Goal: Information Seeking & Learning: Find specific fact

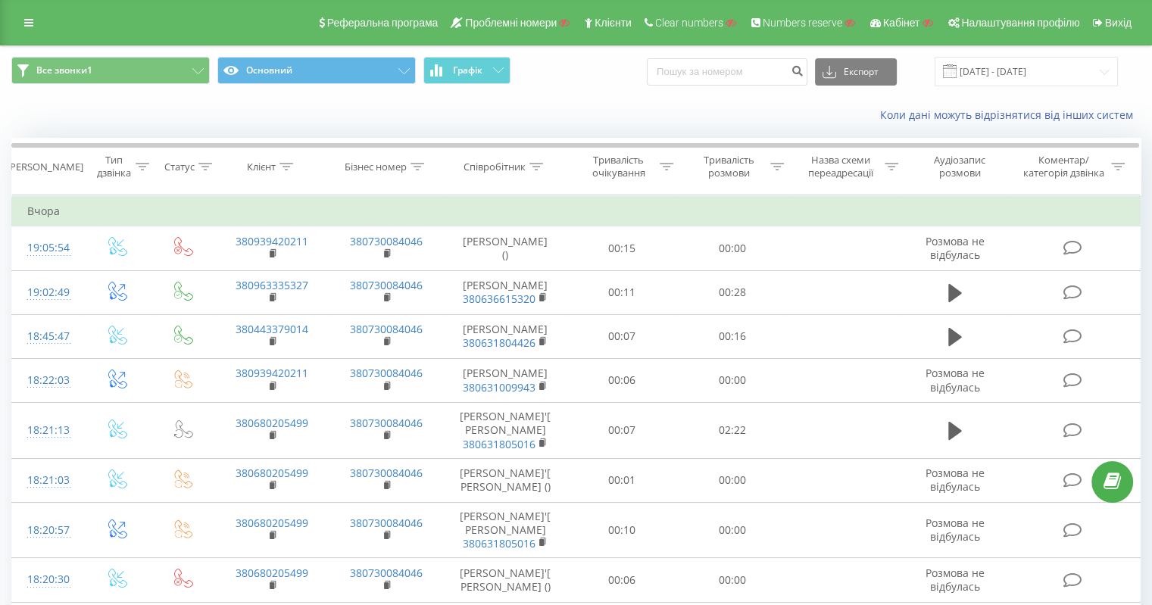
click at [26, 8] on div "Реферальна програма Проблемні номери Клієнти Clear numbers Numbers reserve Кабі…" at bounding box center [576, 22] width 1152 height 45
click at [26, 11] on div "Реферальна програма Проблемні номери Клієнти Clear numbers Numbers reserve Кабі…" at bounding box center [576, 22] width 1152 height 45
click at [33, 24] on link at bounding box center [28, 22] width 27 height 21
click at [29, 31] on link at bounding box center [28, 22] width 27 height 21
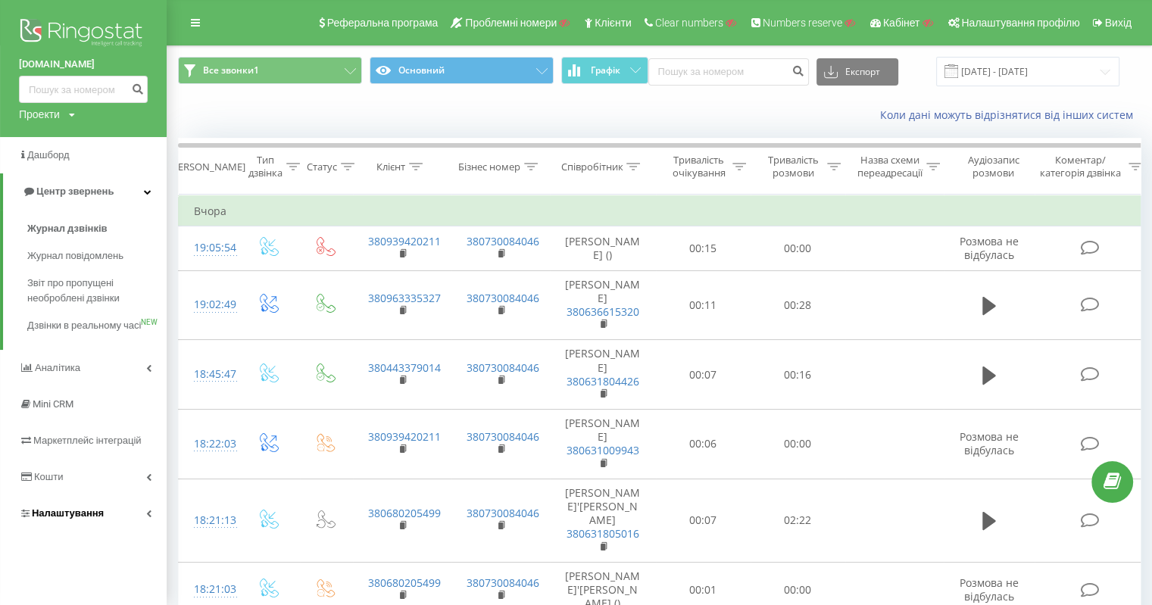
click at [83, 517] on link "Налаштування" at bounding box center [83, 513] width 167 height 36
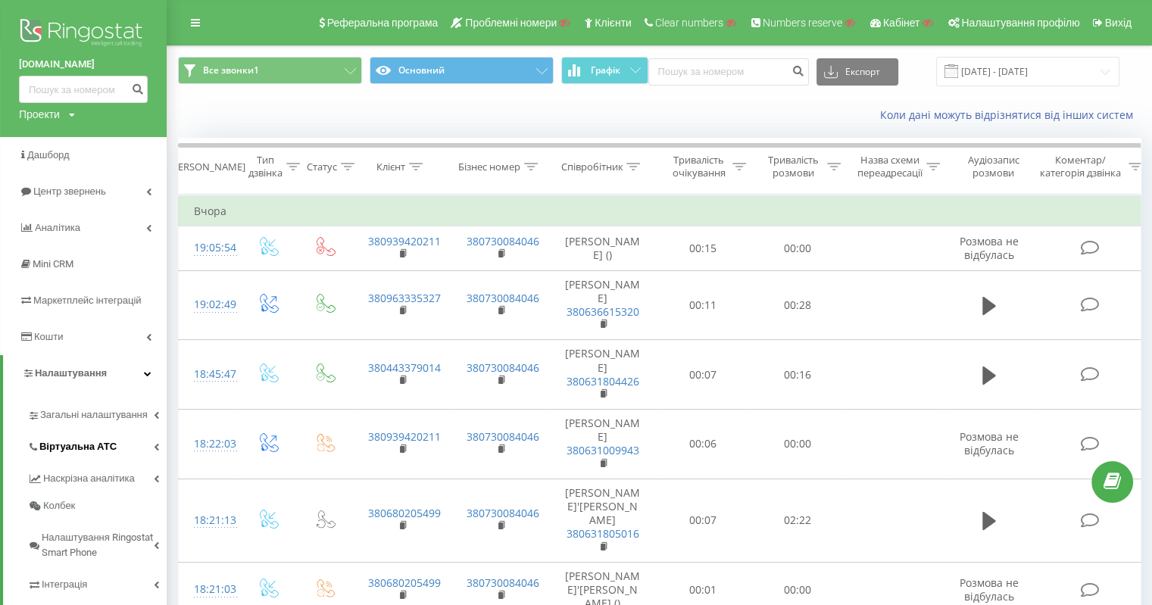
click at [89, 437] on link "Віртуальна АТС" at bounding box center [96, 445] width 139 height 32
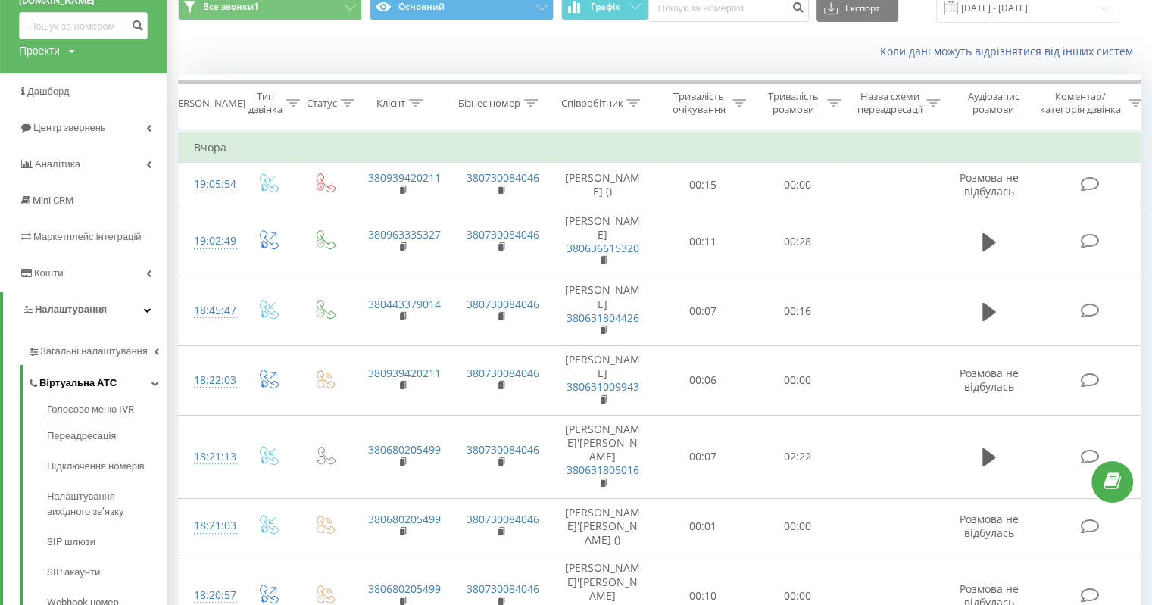
scroll to position [151, 0]
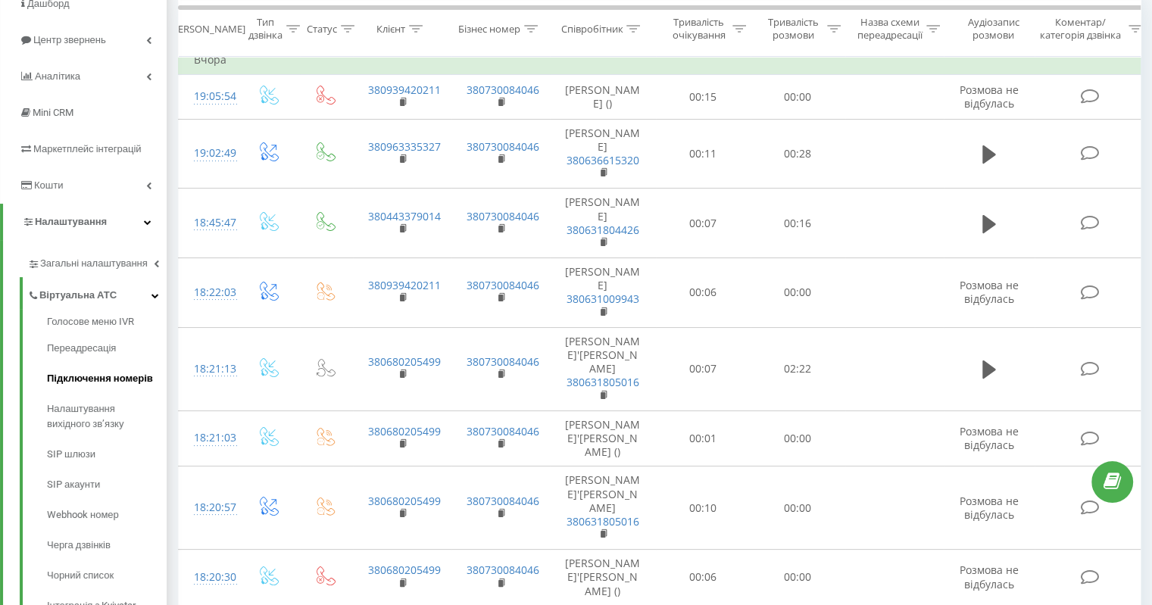
click at [111, 378] on span "Підключення номерів" at bounding box center [100, 378] width 106 height 15
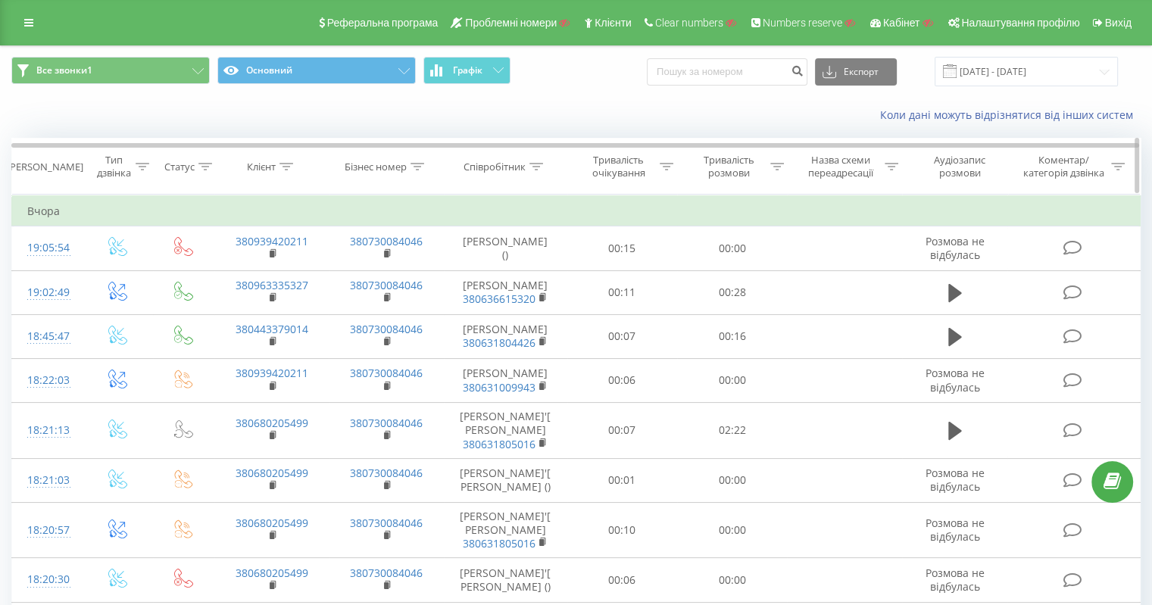
click at [539, 167] on icon at bounding box center [536, 167] width 14 height 8
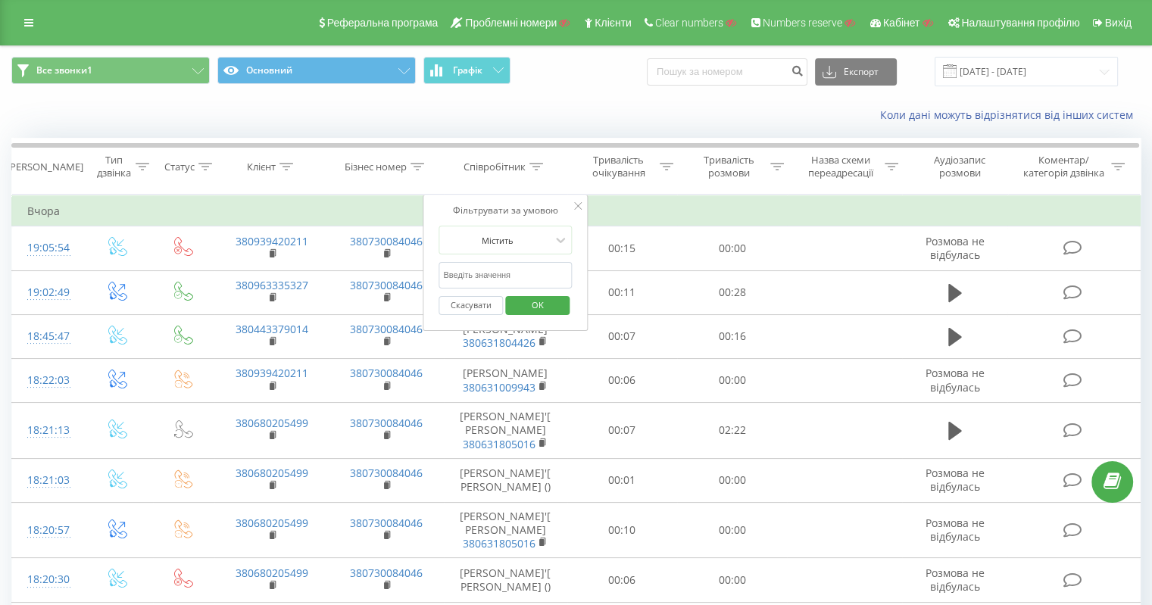
click at [521, 278] on input "text" at bounding box center [504, 275] width 133 height 26
paste input "380631010751"
type input "380631010751"
drag, startPoint x: 521, startPoint y: 285, endPoint x: 525, endPoint y: 308, distance: 23.2
click at [525, 308] on span "OK" at bounding box center [537, 304] width 42 height 23
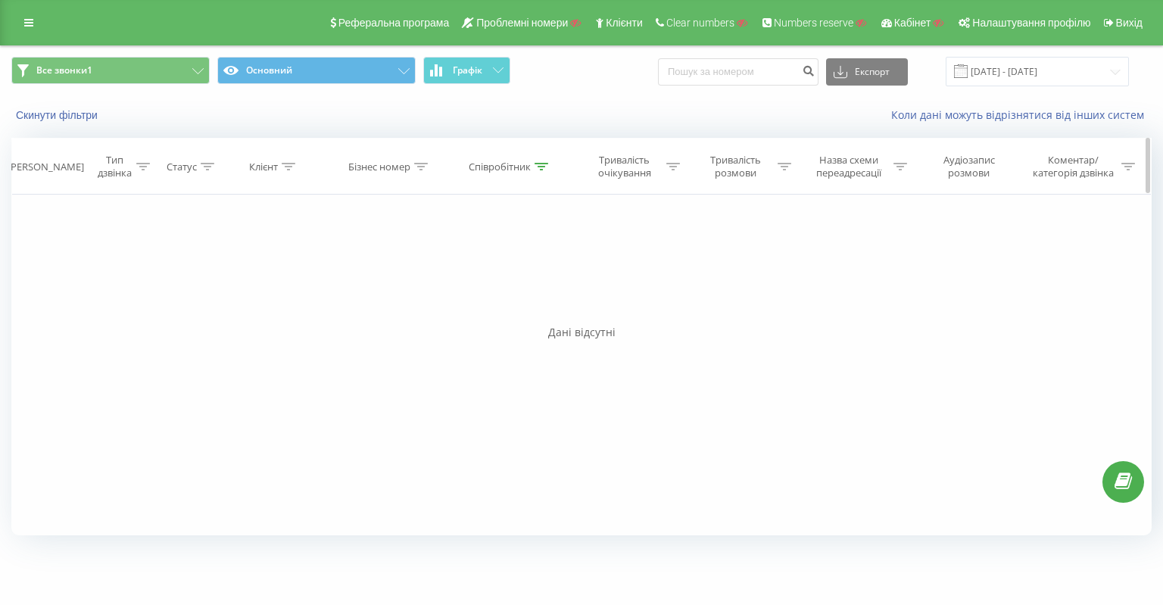
click at [541, 164] on icon at bounding box center [542, 167] width 14 height 8
click at [469, 273] on input "380631010751" at bounding box center [510, 275] width 133 height 26
click at [494, 307] on button "Скасувати" at bounding box center [476, 305] width 64 height 19
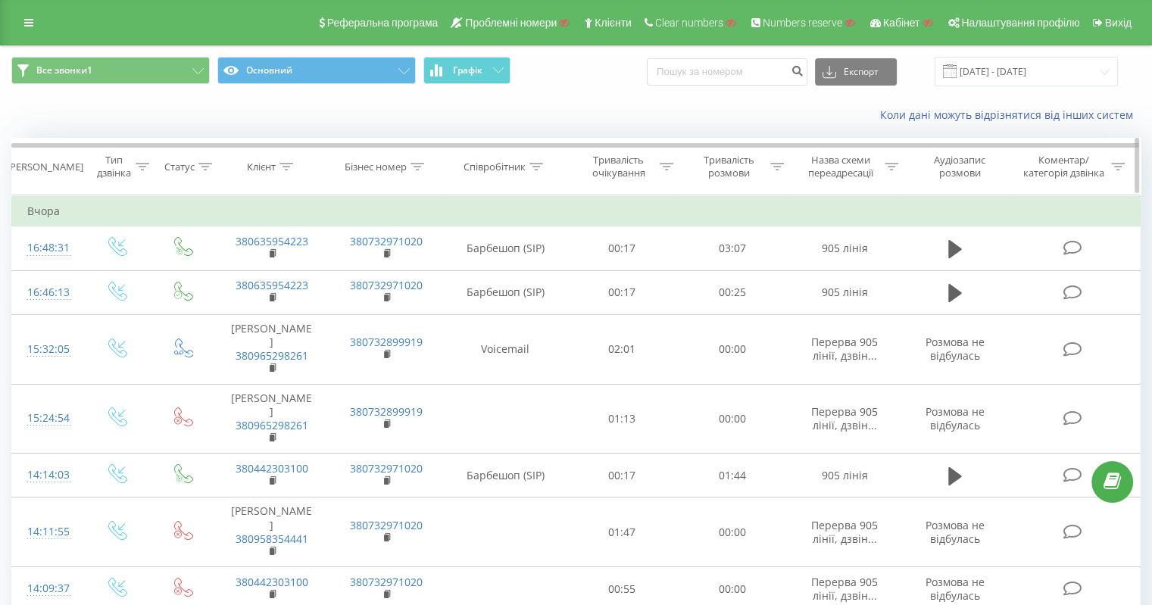
click at [288, 169] on icon at bounding box center [286, 167] width 14 height 8
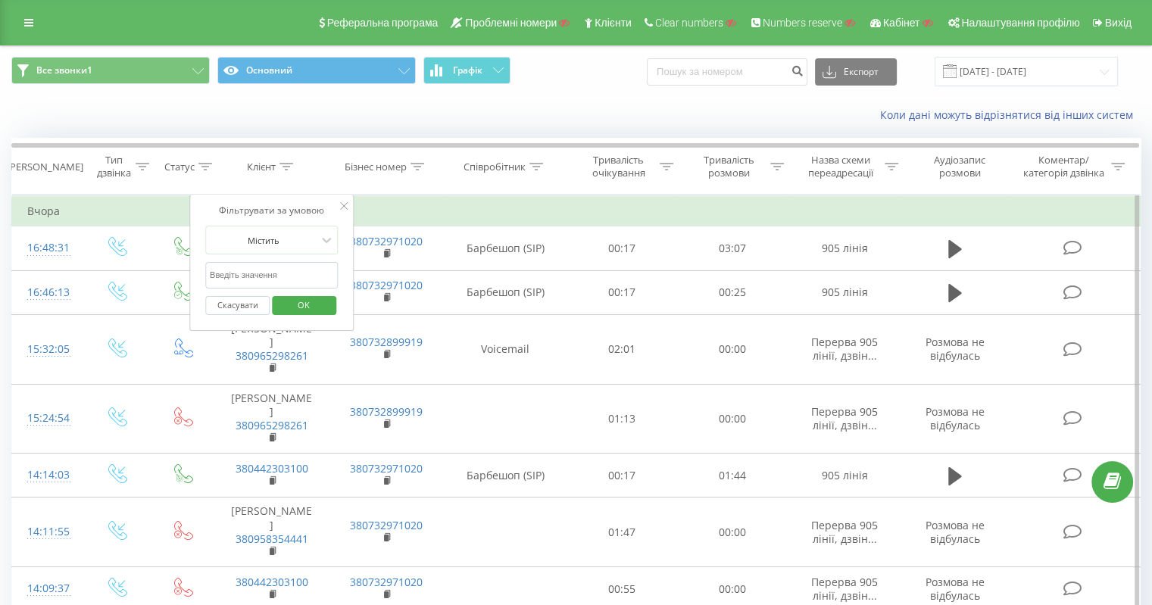
click at [267, 268] on input "text" at bounding box center [271, 275] width 133 height 26
paste input "380636357120"
type input "380636357120"
click at [278, 296] on button "OK" at bounding box center [304, 305] width 64 height 19
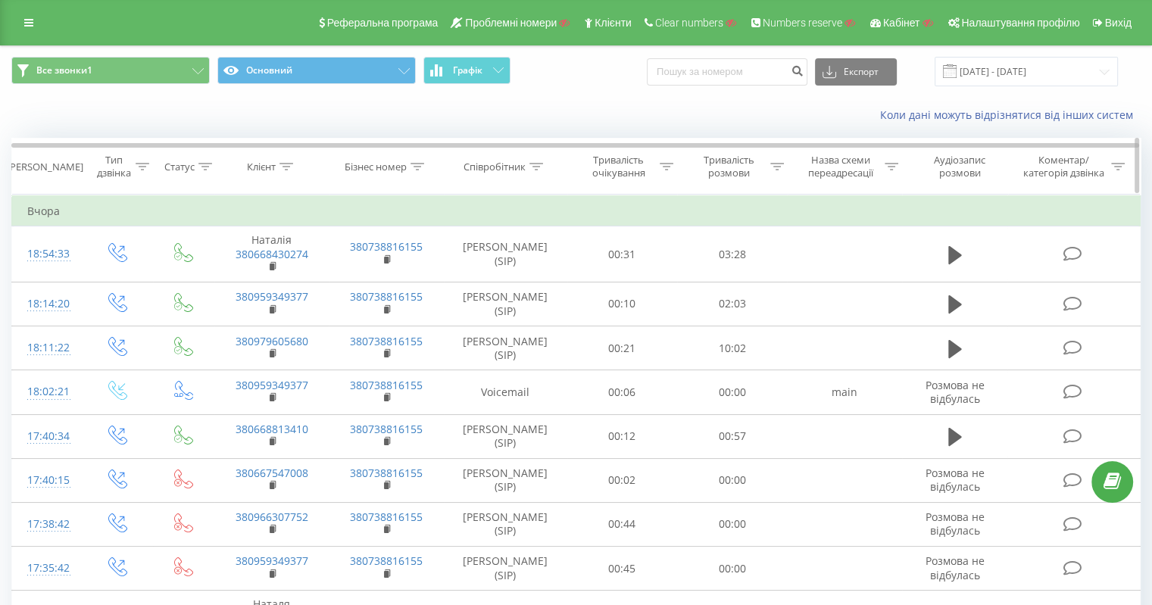
click at [141, 169] on icon at bounding box center [143, 167] width 14 height 8
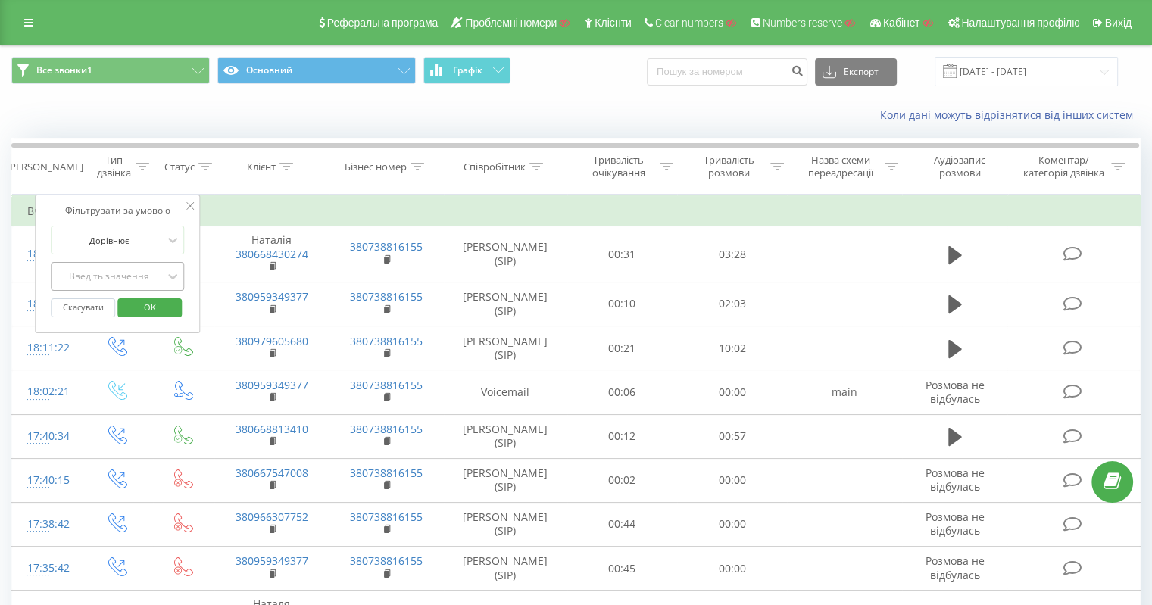
click at [115, 278] on div "Введіть значення" at bounding box center [109, 276] width 108 height 12
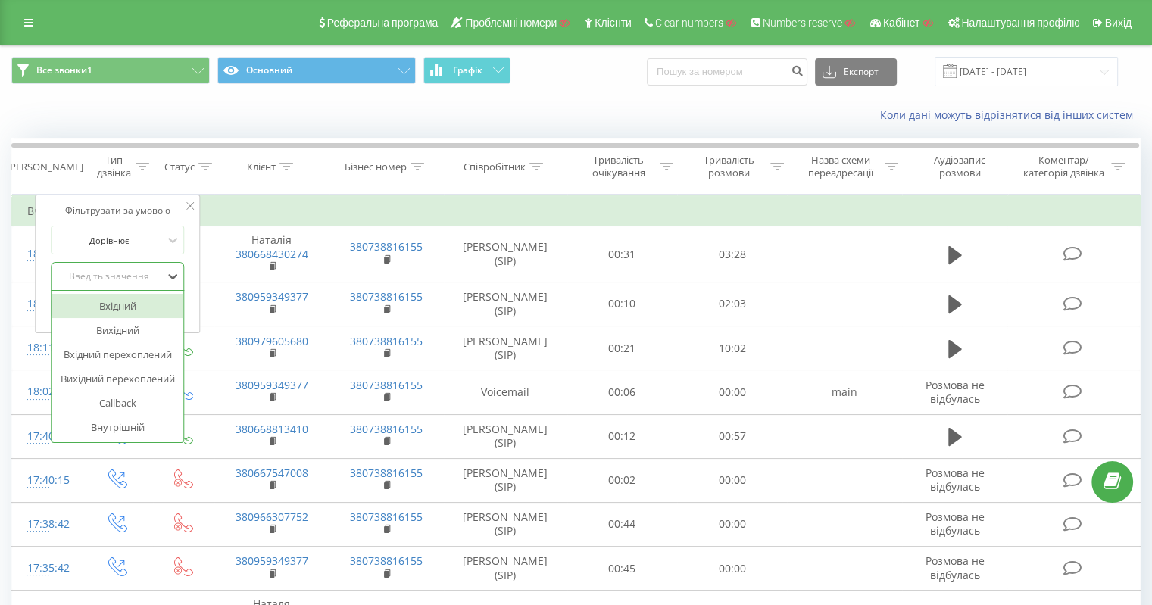
drag, startPoint x: 104, startPoint y: 308, endPoint x: 129, endPoint y: 304, distance: 25.3
click at [105, 308] on div "Вхідний" at bounding box center [117, 306] width 132 height 24
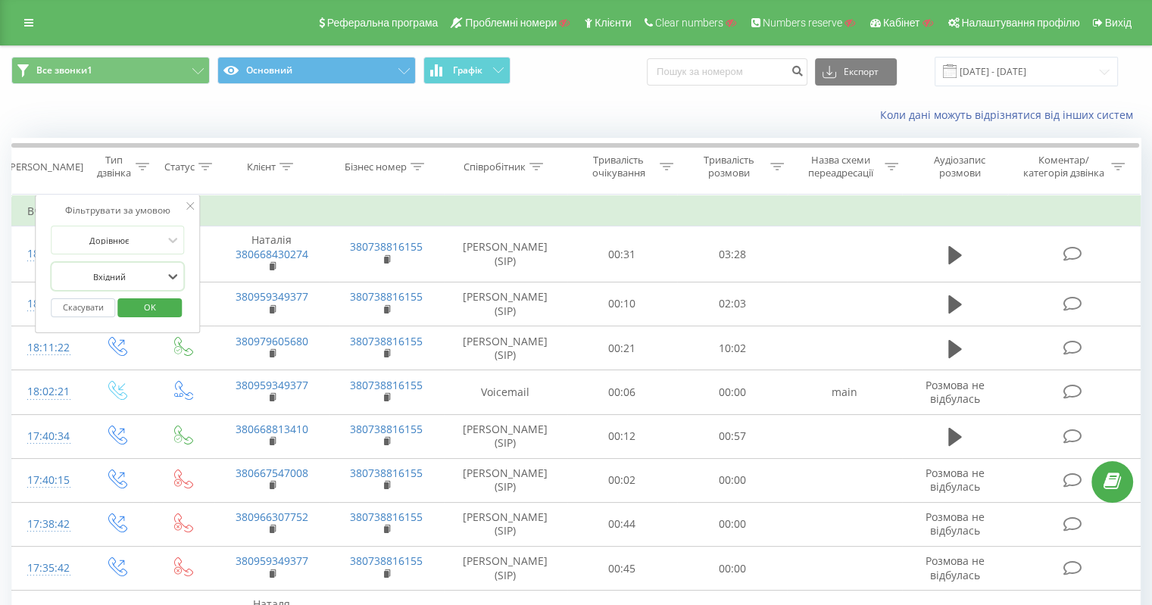
drag, startPoint x: 133, startPoint y: 302, endPoint x: 234, endPoint y: 288, distance: 101.6
click at [133, 302] on span "OK" at bounding box center [150, 306] width 42 height 23
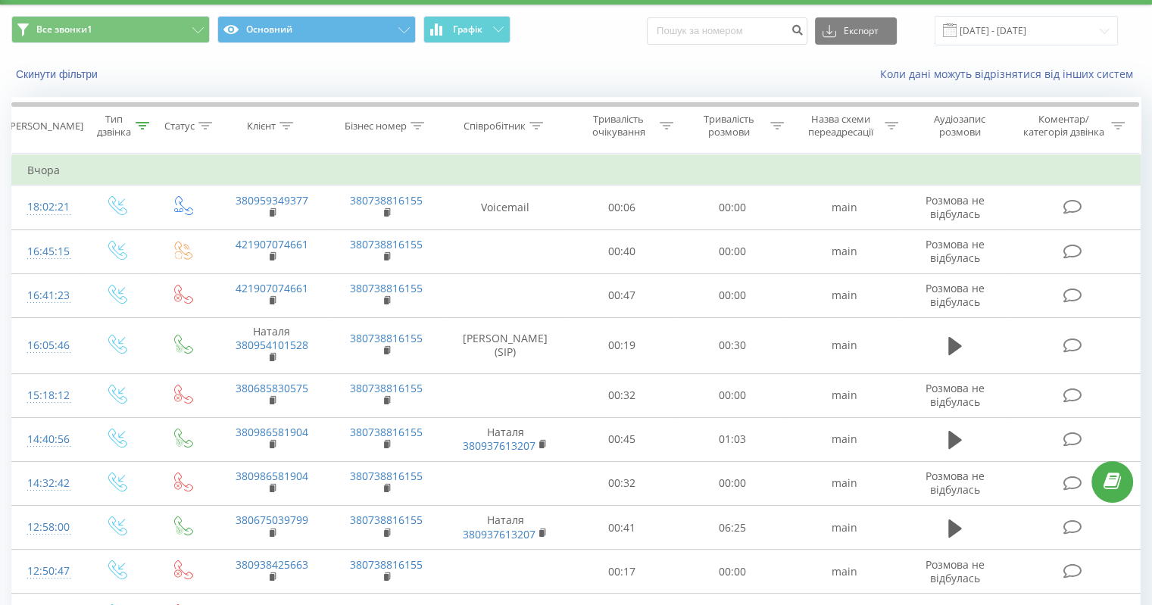
scroll to position [76, 0]
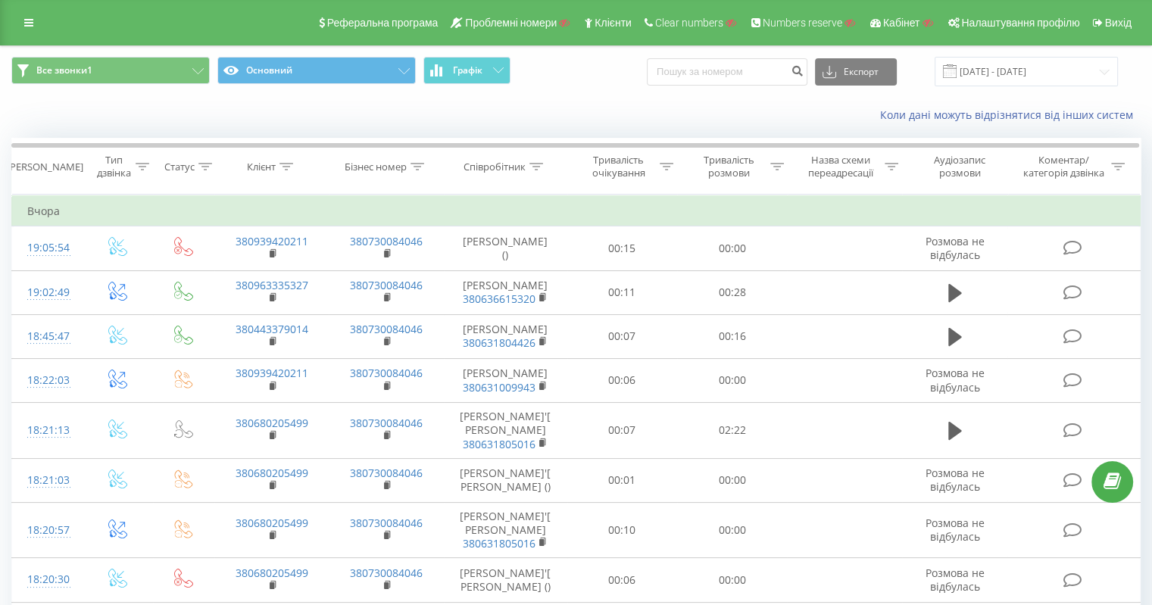
click at [14, 23] on div "Реферальна програма Проблемні номери Клієнти Clear numbers Numbers reserve Кабі…" at bounding box center [576, 22] width 1152 height 45
click at [26, 19] on icon at bounding box center [28, 22] width 9 height 11
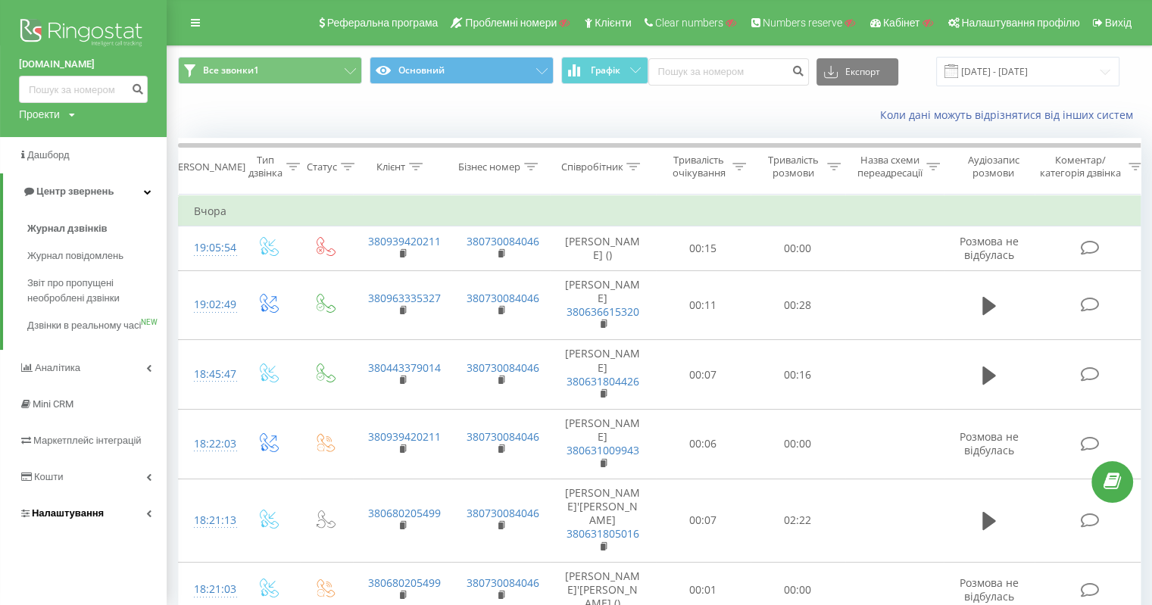
click at [64, 519] on span "Налаштування" at bounding box center [68, 512] width 72 height 11
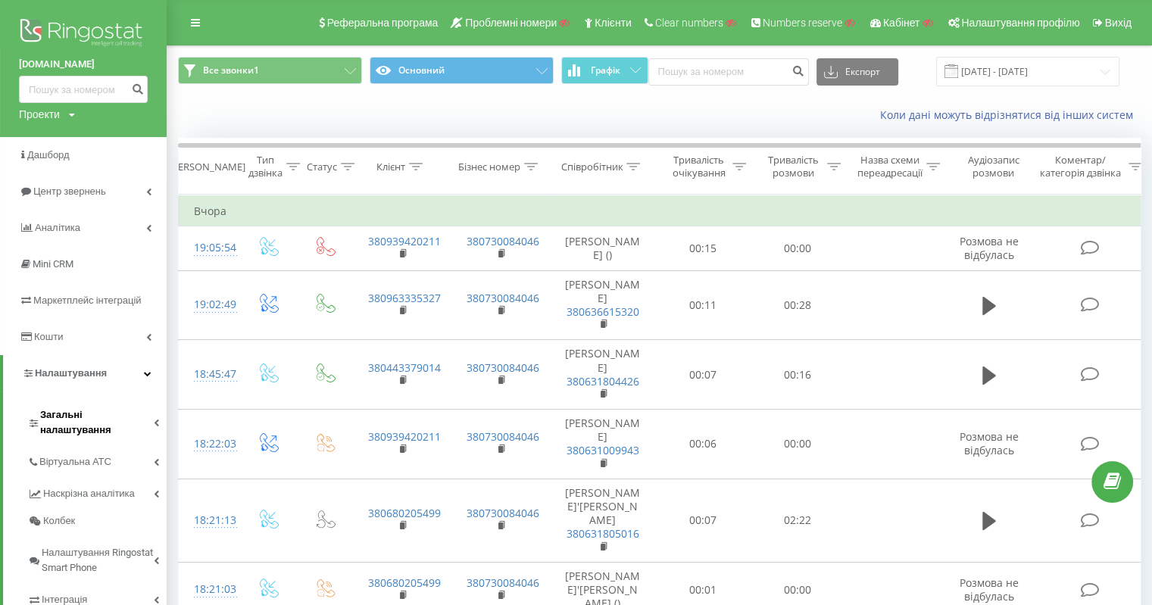
click at [84, 414] on span "Загальні налаштування" at bounding box center [97, 422] width 114 height 30
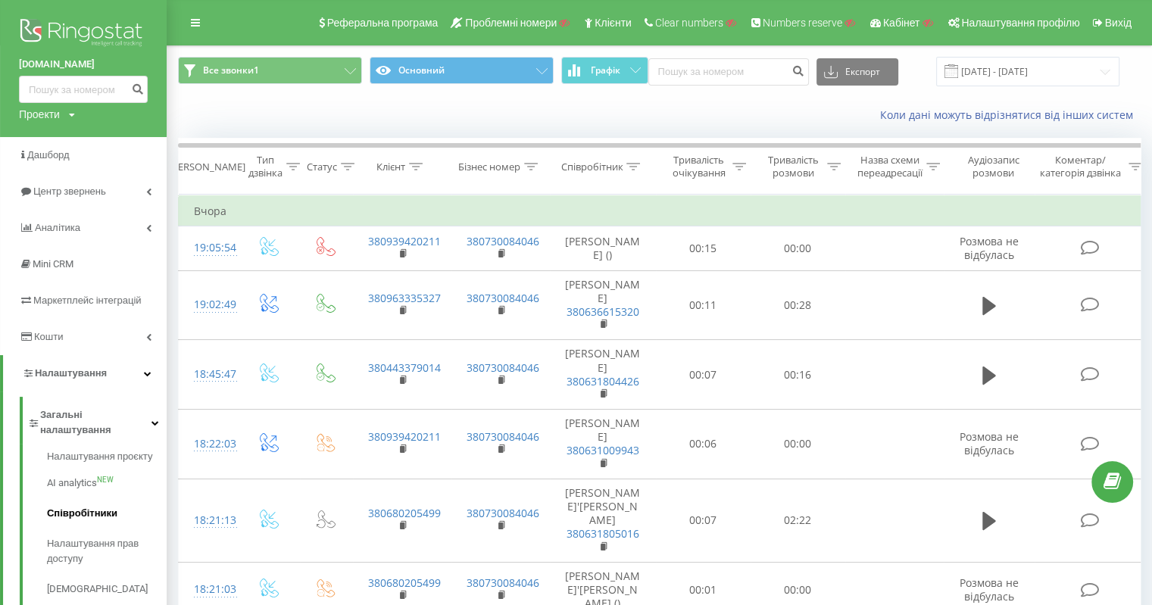
click at [111, 506] on span "Співробітники" at bounding box center [82, 513] width 70 height 15
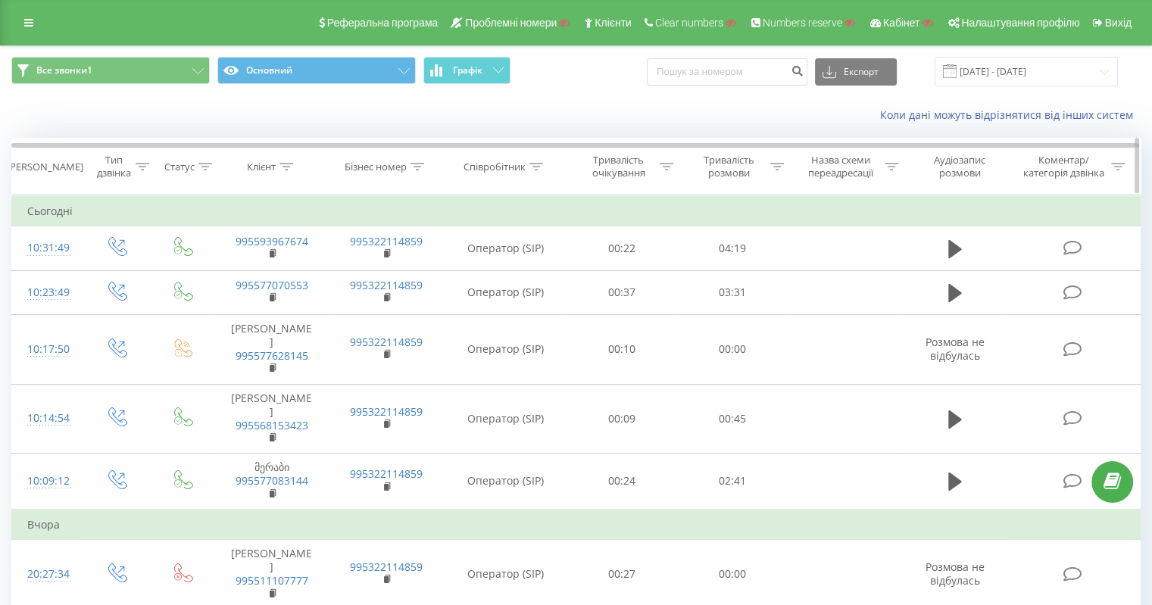
click at [288, 169] on icon at bounding box center [286, 167] width 14 height 8
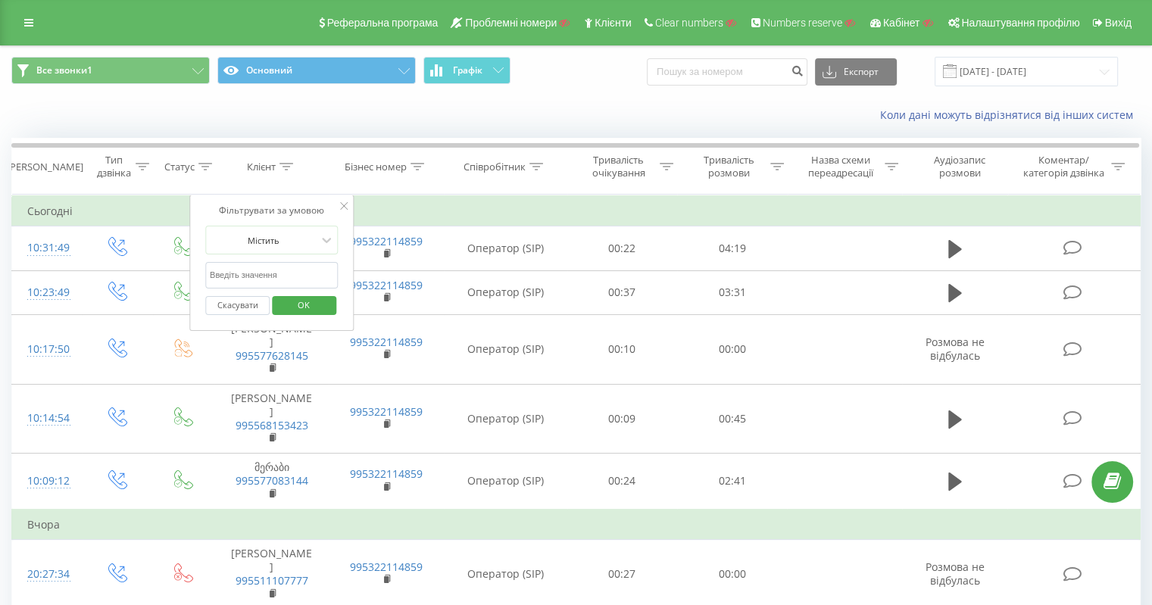
drag, startPoint x: 285, startPoint y: 273, endPoint x: 282, endPoint y: 254, distance: 19.1
click at [285, 273] on input "text" at bounding box center [271, 275] width 133 height 26
type input "3217"
click button "OK" at bounding box center [304, 305] width 64 height 19
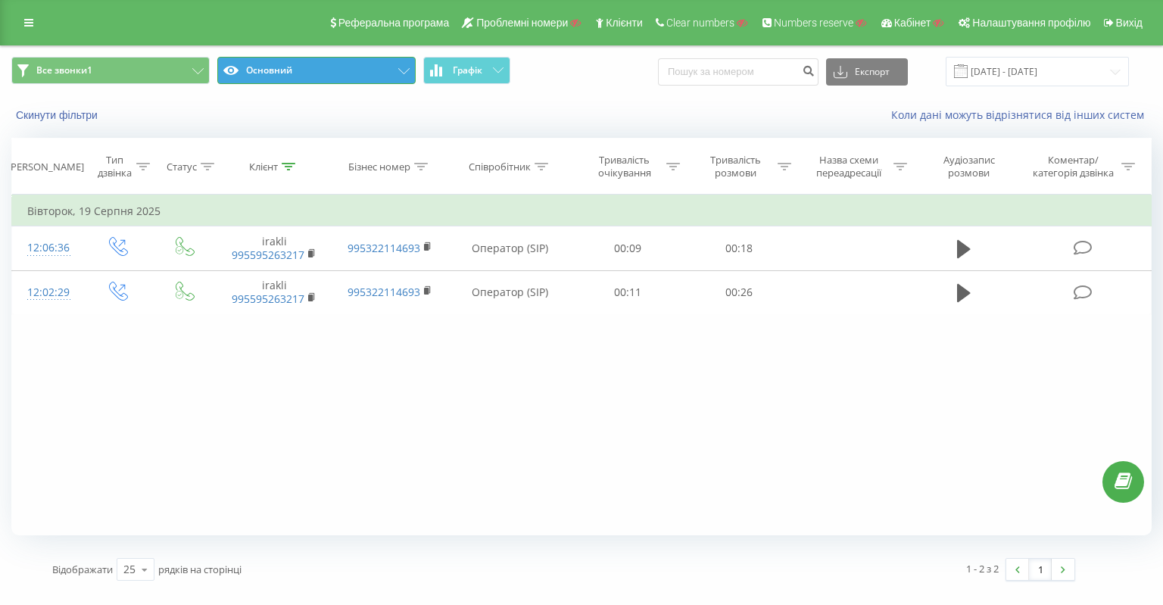
click at [367, 65] on button "Основний" at bounding box center [316, 70] width 198 height 27
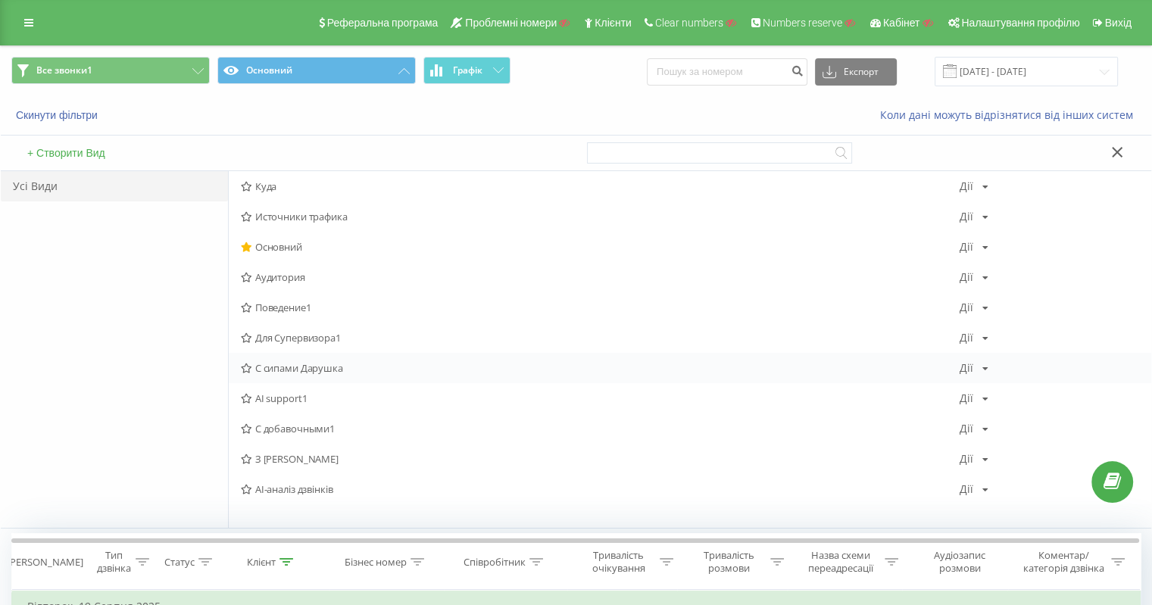
click at [299, 367] on span "С сипами Дарушка" at bounding box center [600, 368] width 719 height 11
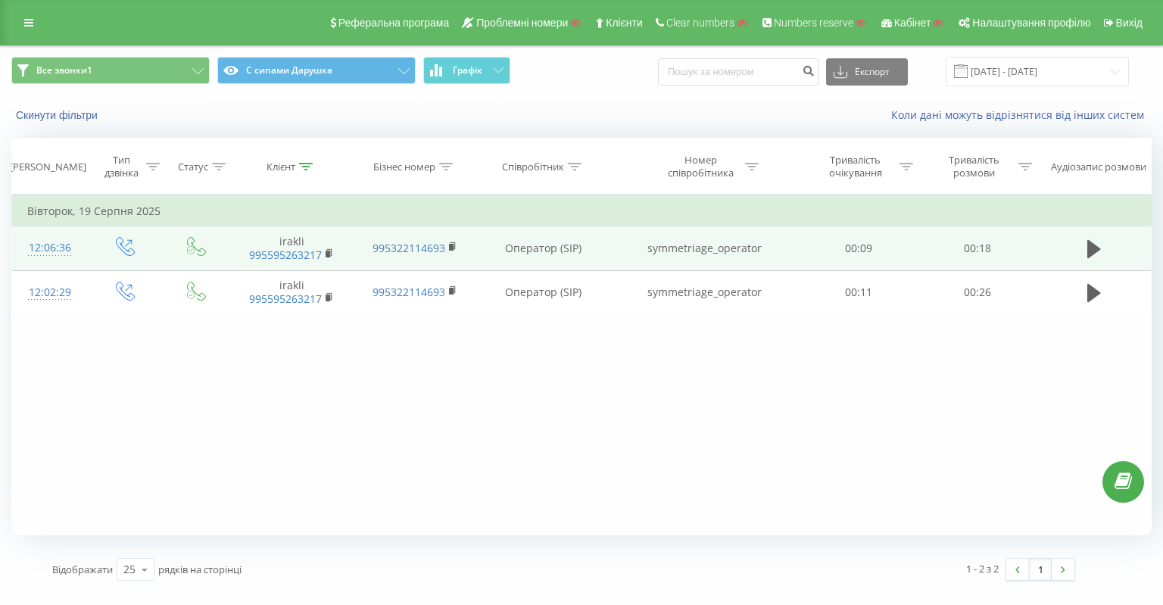
click at [709, 242] on td "symmetriage_operator" at bounding box center [704, 248] width 190 height 44
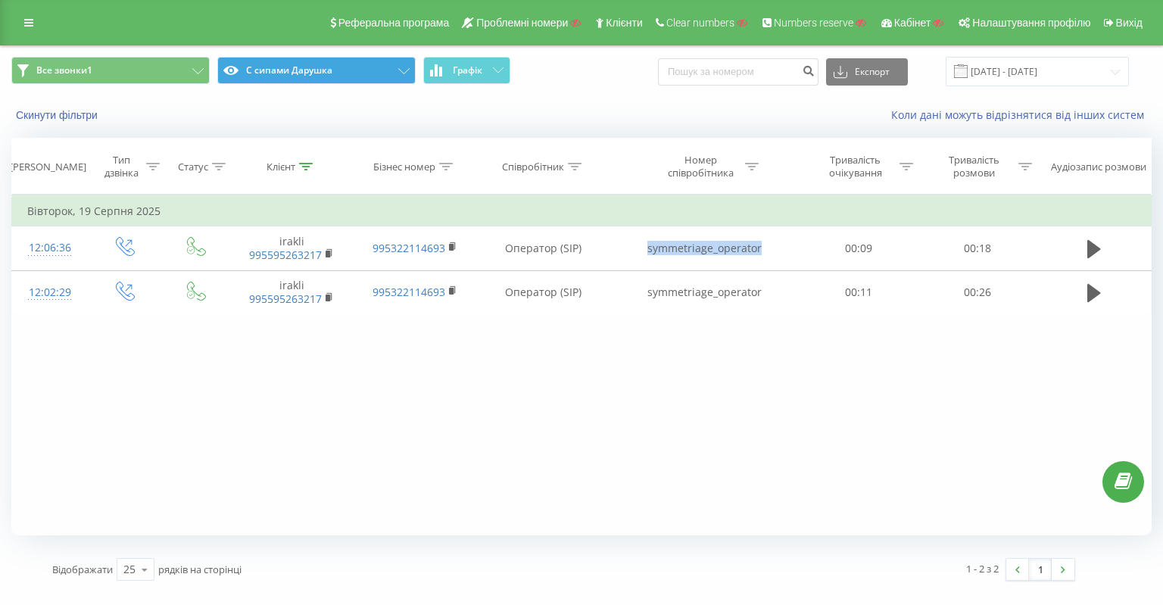
copy td "symmetriage_operator"
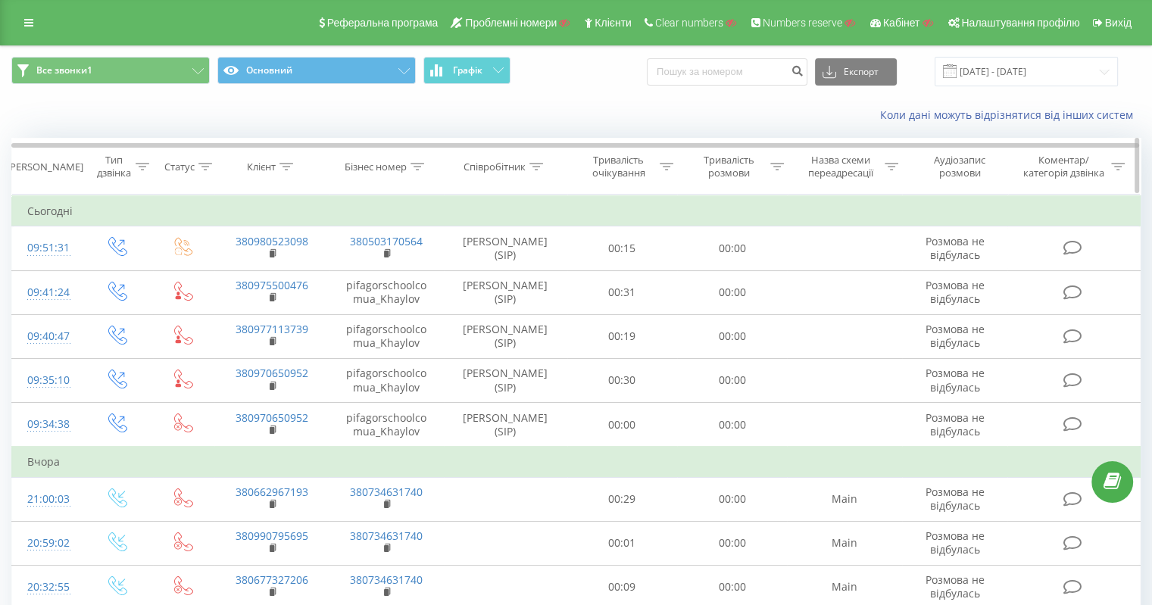
click at [418, 166] on icon at bounding box center [417, 167] width 14 height 8
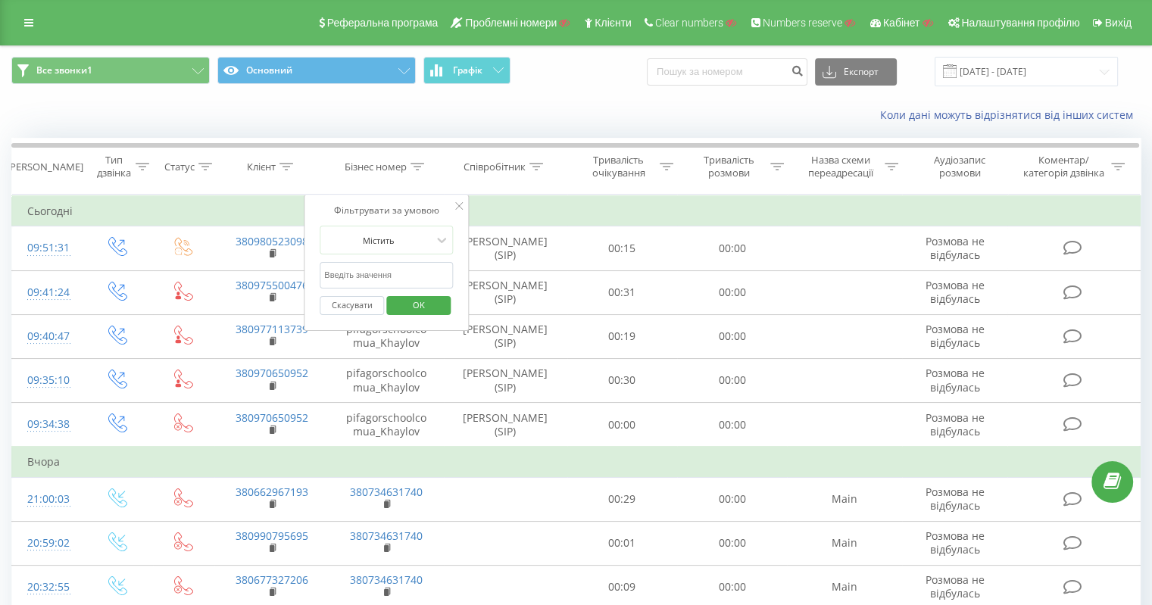
click at [406, 273] on input "text" at bounding box center [386, 275] width 133 height 26
paste input "48799363063"
type input "48799363063"
click at [403, 295] on span "OK" at bounding box center [418, 304] width 42 height 23
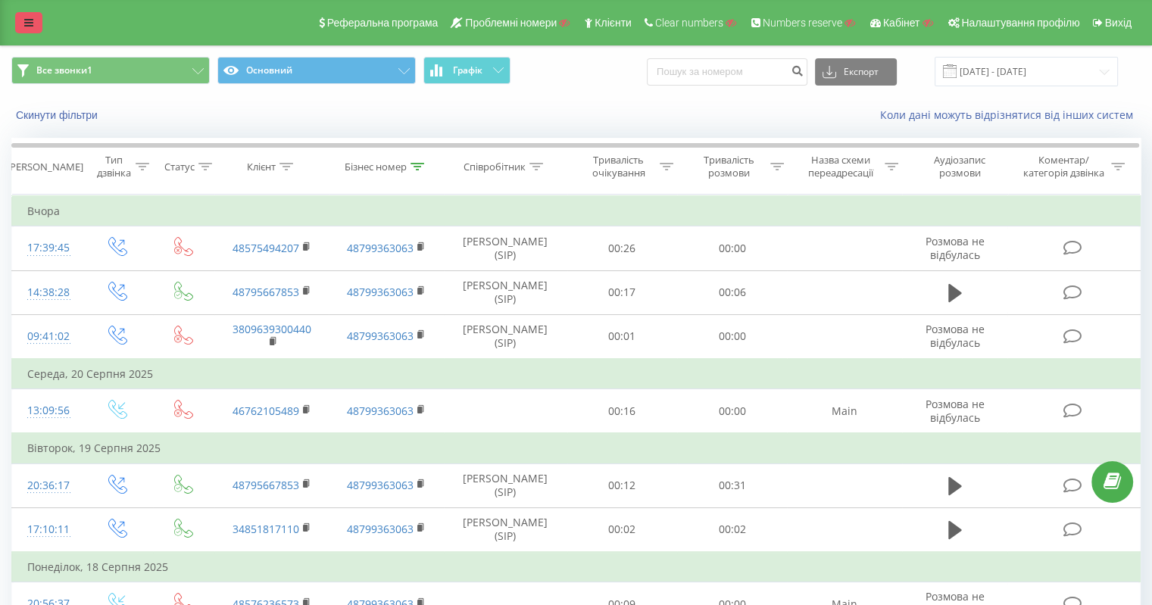
click at [28, 20] on icon at bounding box center [28, 22] width 9 height 11
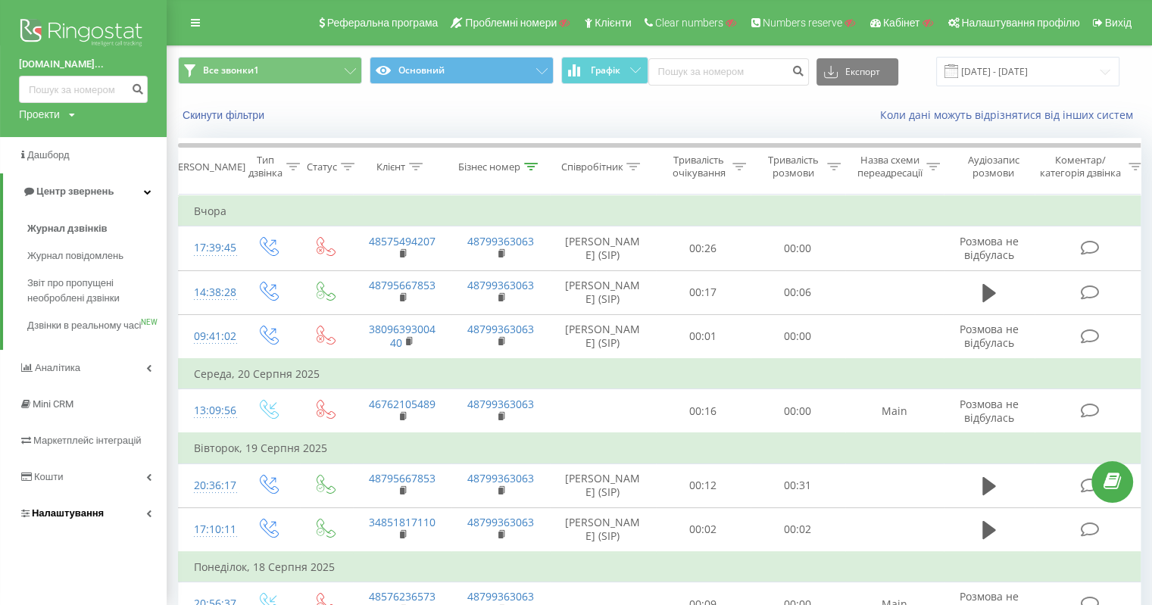
click at [84, 521] on span "Налаштування" at bounding box center [61, 513] width 85 height 15
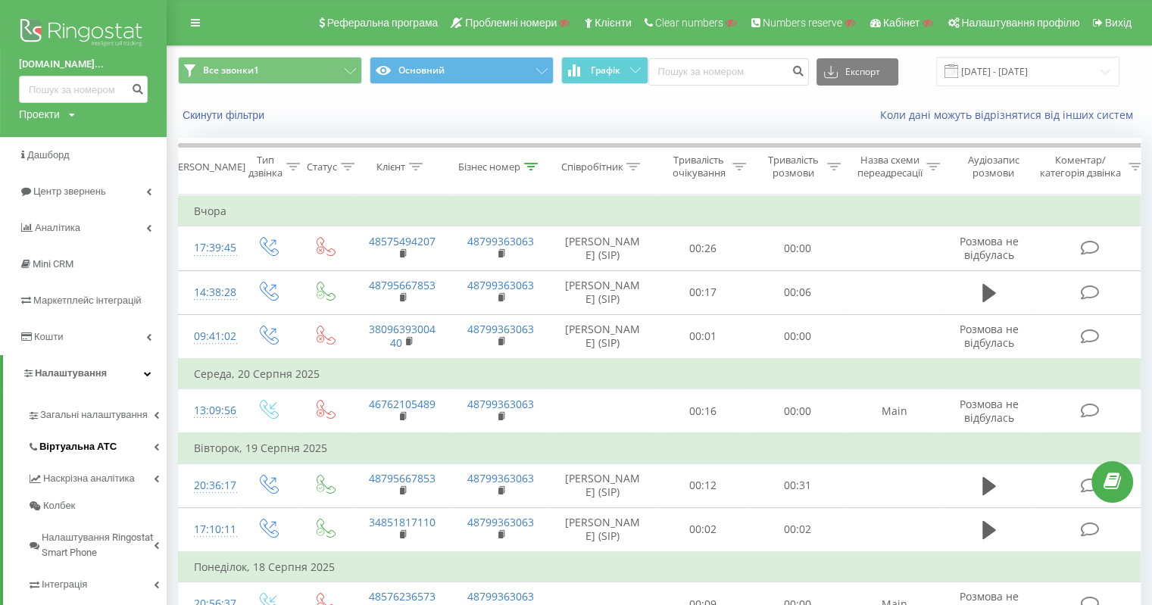
click at [95, 447] on span "Віртуальна АТС" at bounding box center [77, 446] width 77 height 15
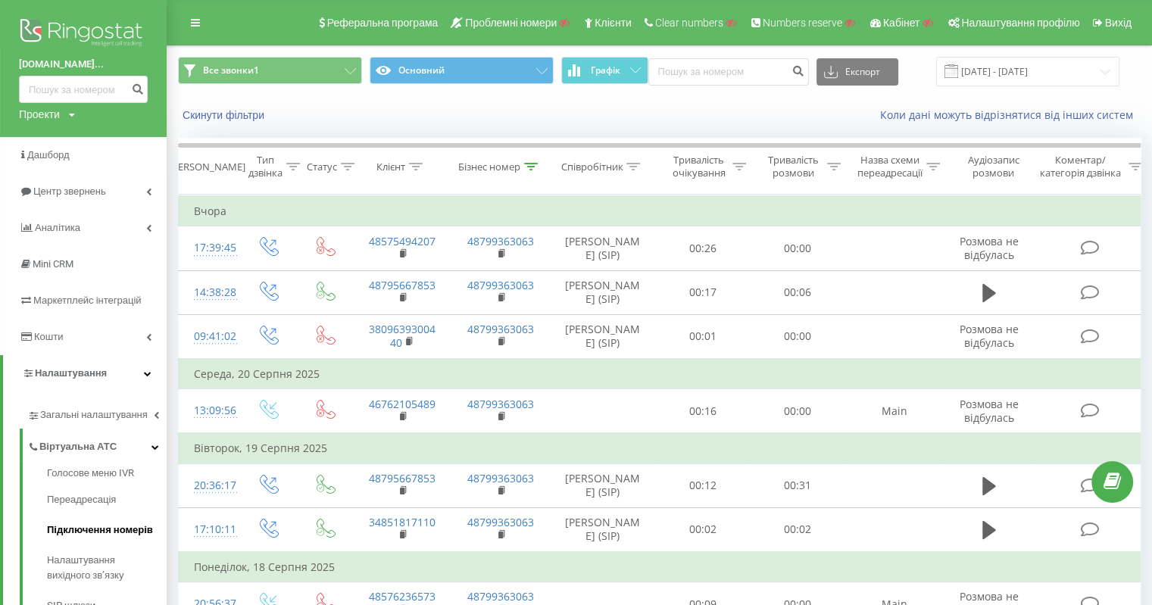
click at [126, 521] on link "Підключення номерів" at bounding box center [107, 530] width 120 height 30
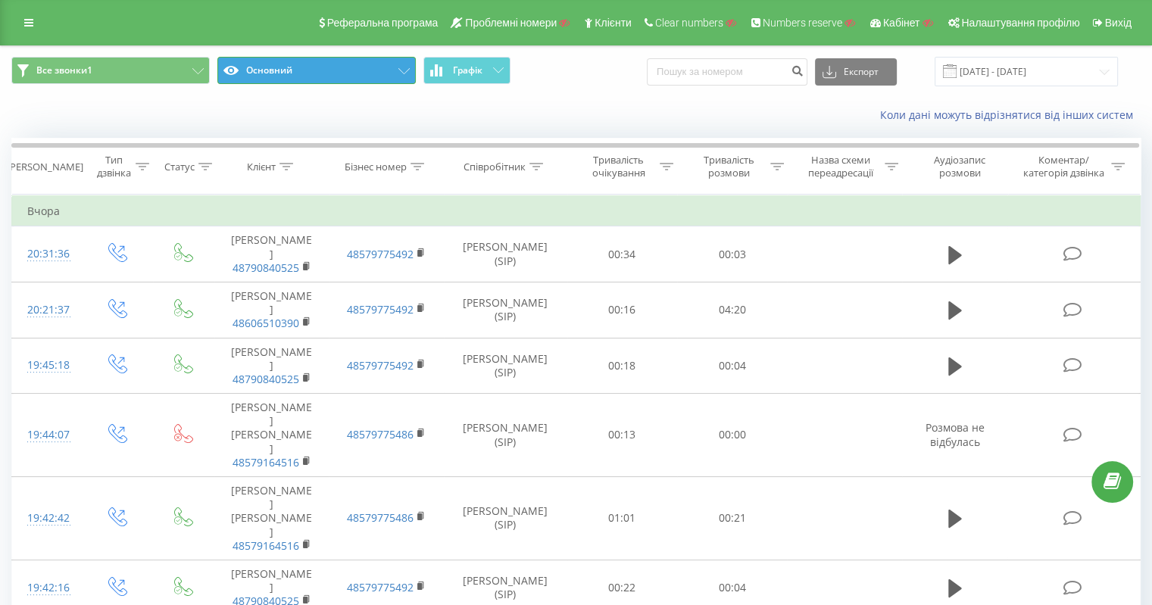
click at [344, 72] on button "Основний" at bounding box center [316, 70] width 198 height 27
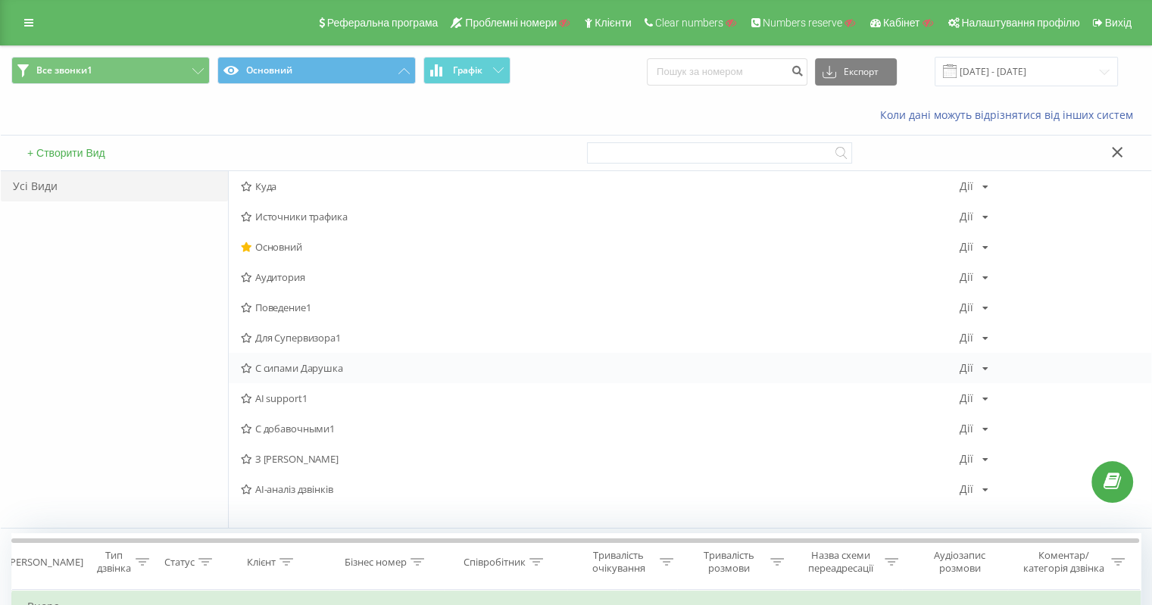
click at [303, 363] on span "С сипами Дарушка" at bounding box center [600, 368] width 719 height 11
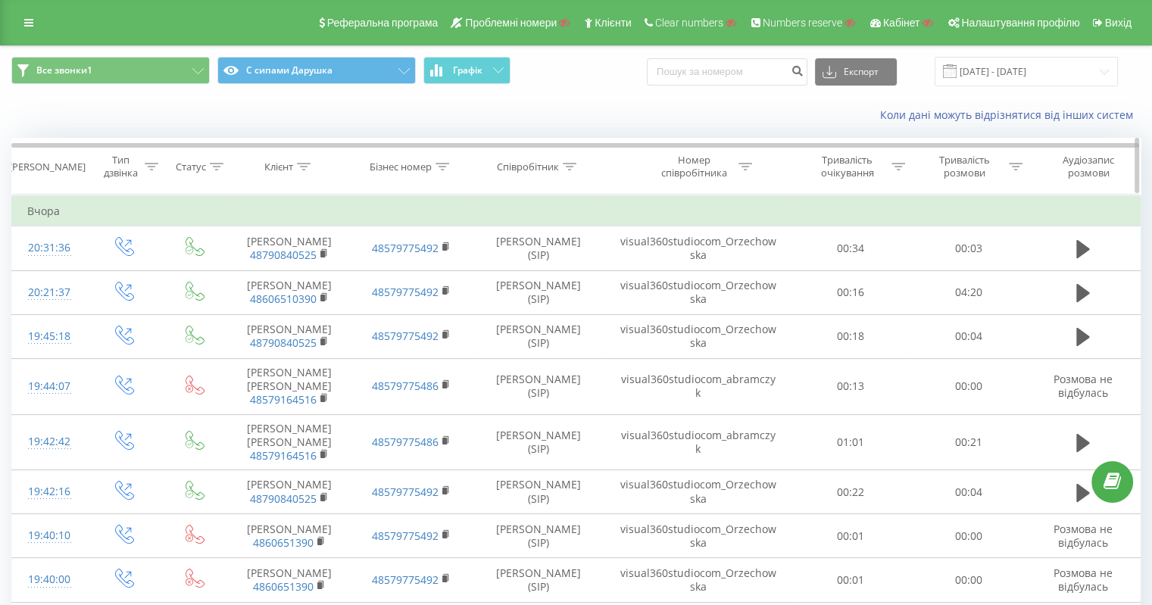
click at [742, 167] on icon at bounding box center [745, 167] width 14 height 8
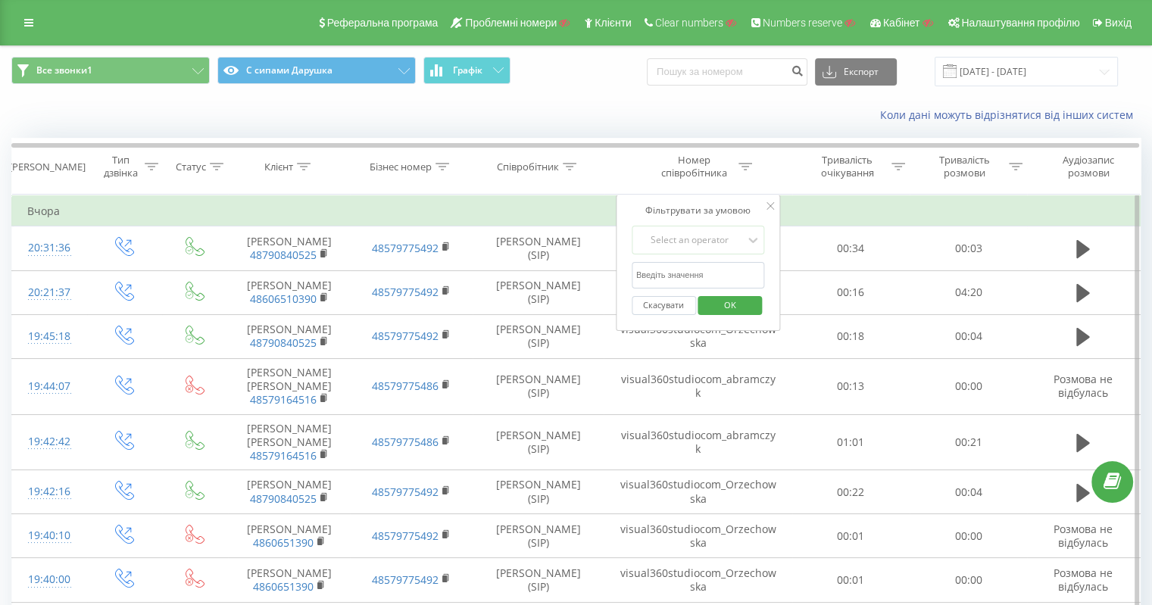
click at [671, 282] on input "text" at bounding box center [697, 275] width 133 height 26
paste input "visual360studiocom_babii"
type input "visual360studiocom_babii"
click at [684, 241] on div "Select an operator" at bounding box center [690, 240] width 108 height 12
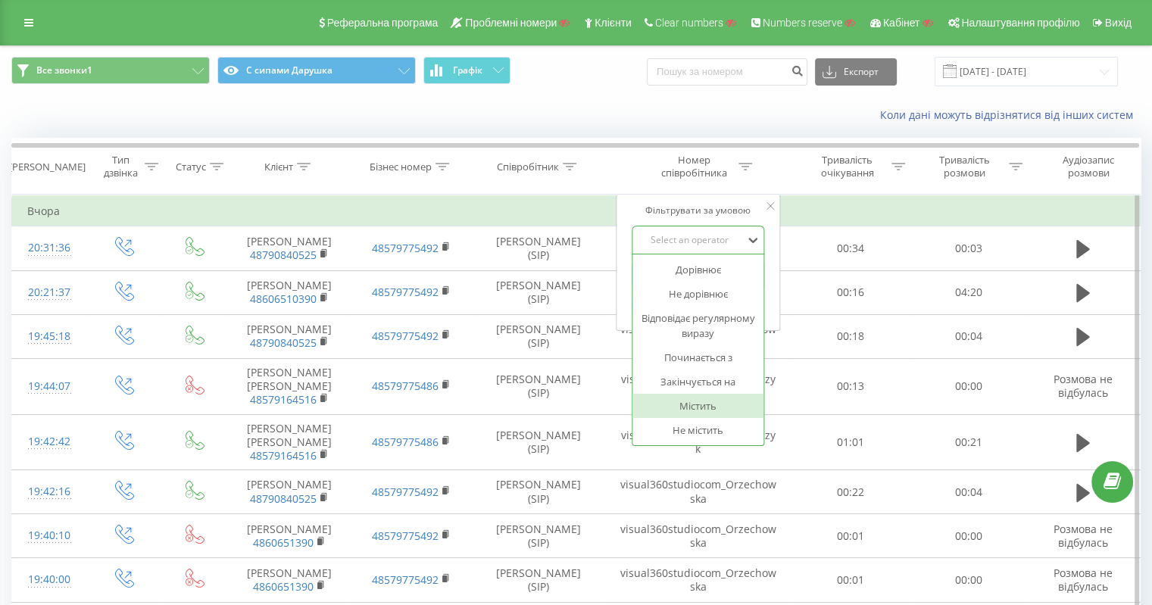
click at [707, 401] on div "Містить" at bounding box center [698, 406] width 132 height 24
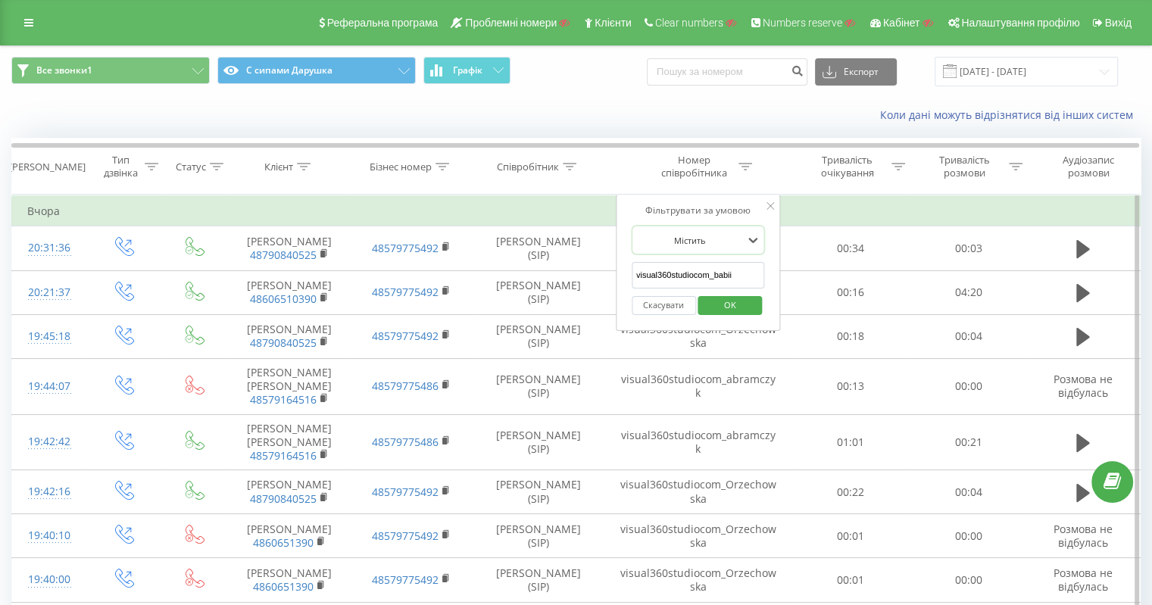
click at [734, 301] on span "OK" at bounding box center [730, 304] width 42 height 23
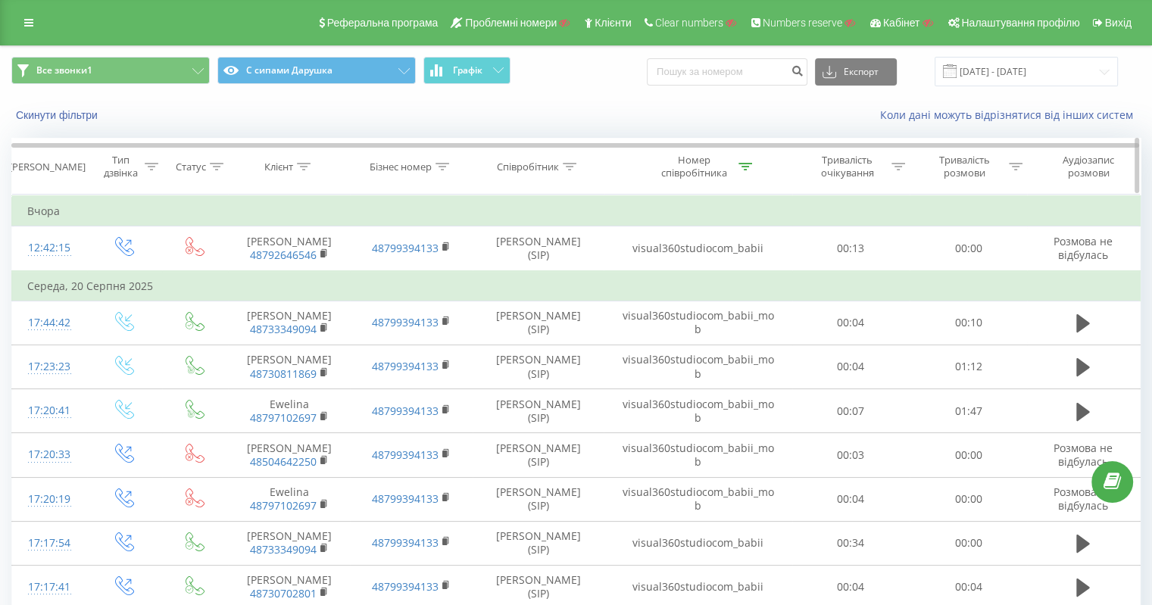
click at [744, 166] on icon at bounding box center [745, 167] width 14 height 8
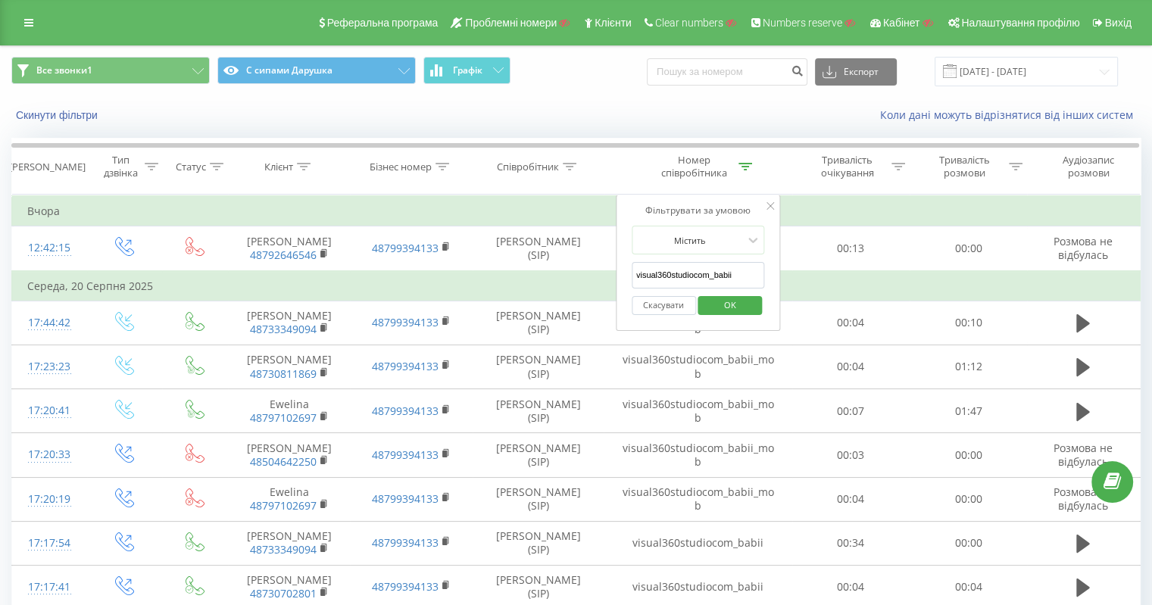
click at [672, 302] on button "Скасувати" at bounding box center [663, 305] width 64 height 19
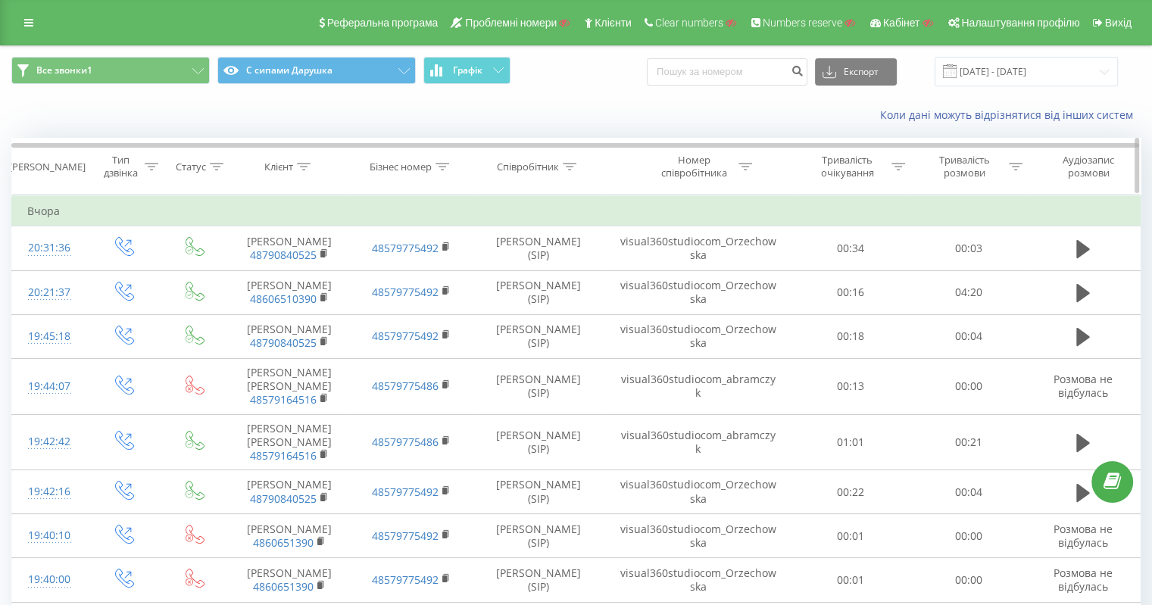
click at [740, 171] on div at bounding box center [745, 167] width 14 height 13
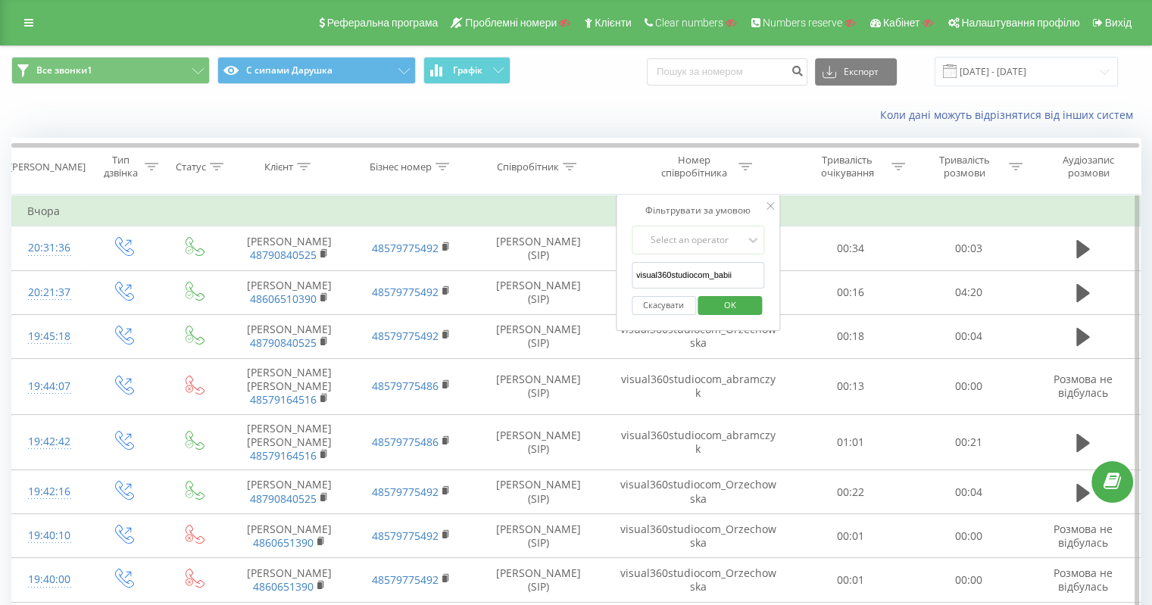
click at [660, 282] on input "visual360studiocom_babii" at bounding box center [697, 275] width 133 height 26
paste input "visual360studiocom_babii"
type input "visual360studiocom_babii"
click at [696, 247] on div "Select an operator" at bounding box center [689, 240] width 111 height 23
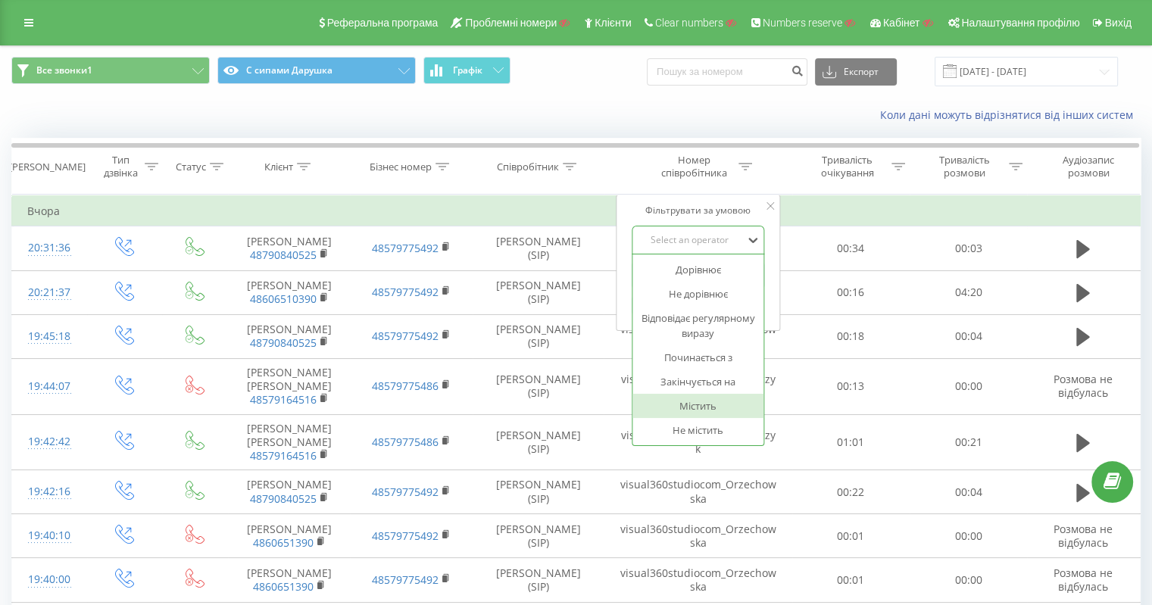
click at [700, 400] on div "Містить" at bounding box center [698, 406] width 132 height 24
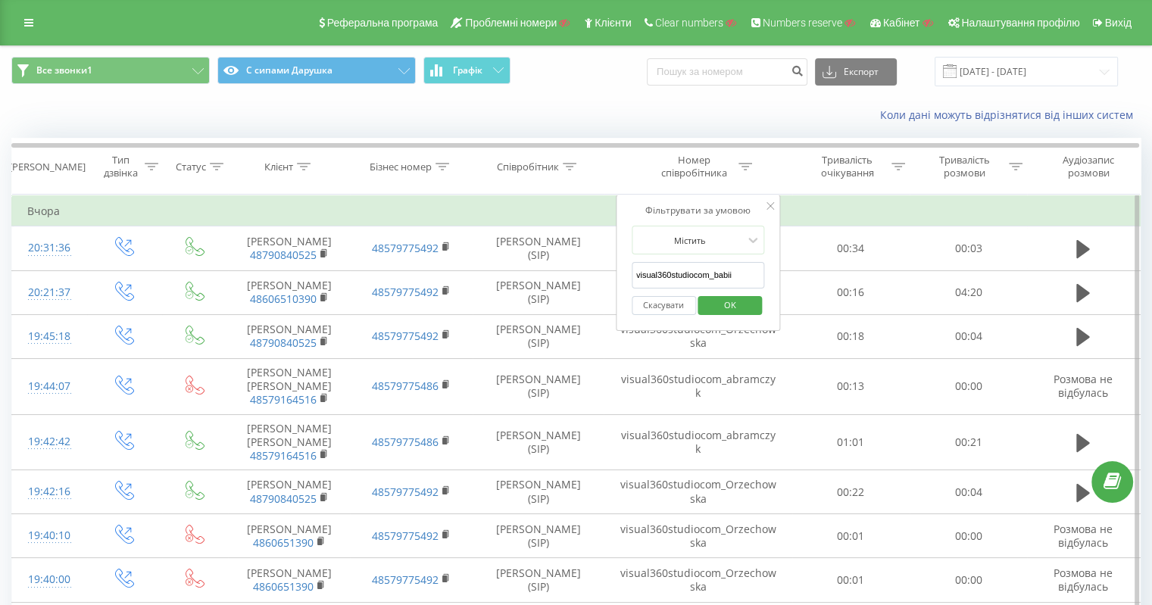
click at [734, 297] on span "OK" at bounding box center [730, 304] width 42 height 23
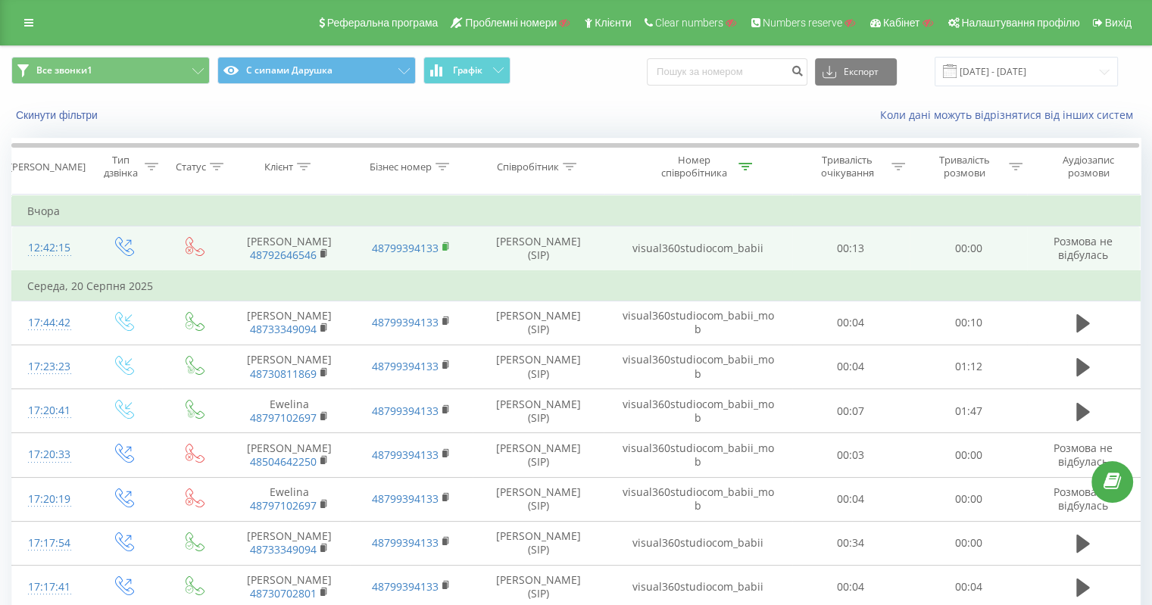
click at [447, 245] on icon at bounding box center [446, 247] width 8 height 11
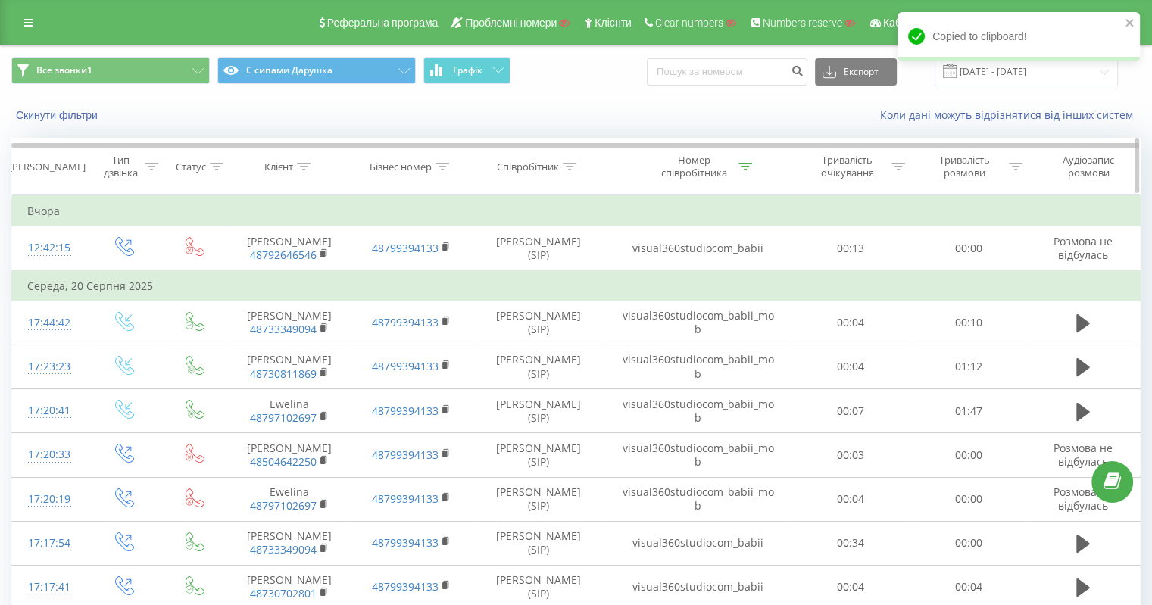
click at [743, 164] on icon at bounding box center [745, 167] width 14 height 8
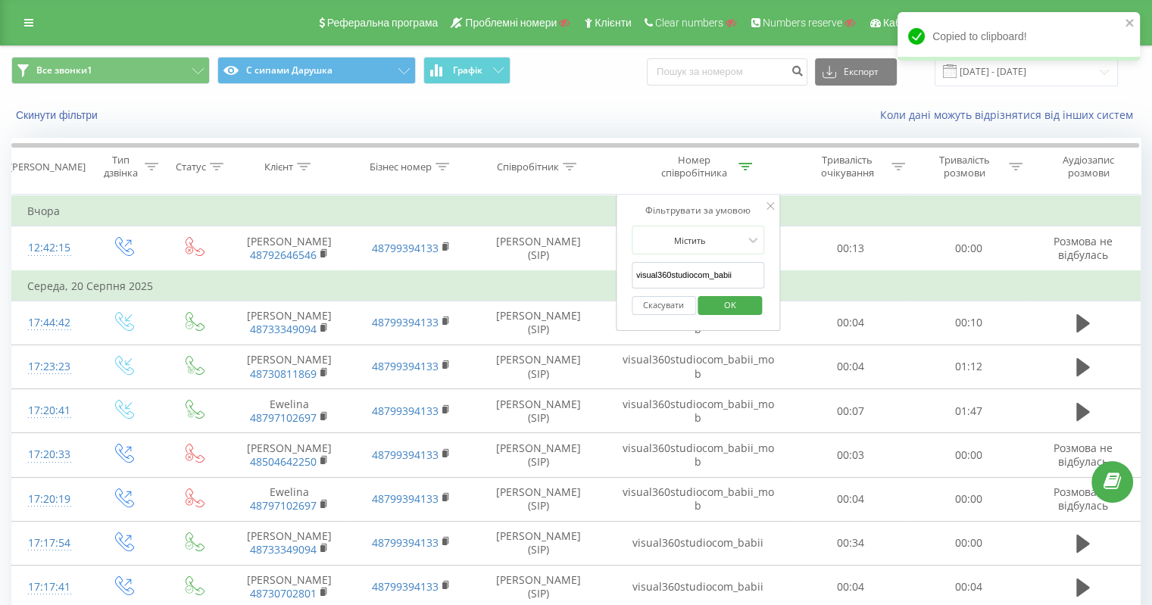
click at [658, 297] on button "Скасувати" at bounding box center [663, 305] width 64 height 19
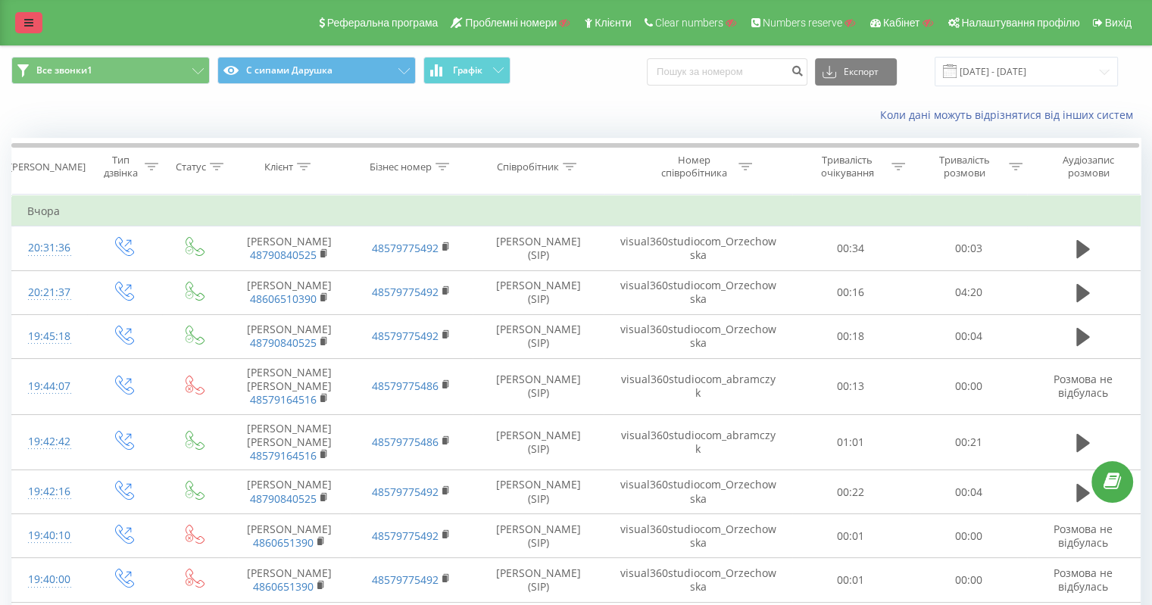
click at [17, 17] on link at bounding box center [28, 22] width 27 height 21
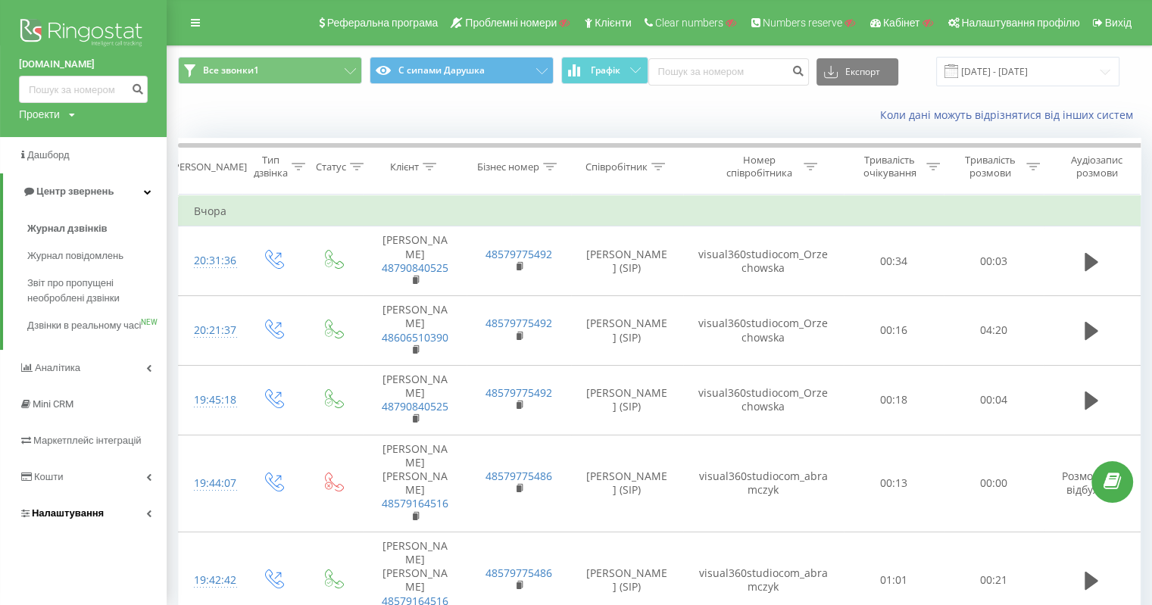
click at [62, 521] on span "Налаштування" at bounding box center [61, 513] width 85 height 15
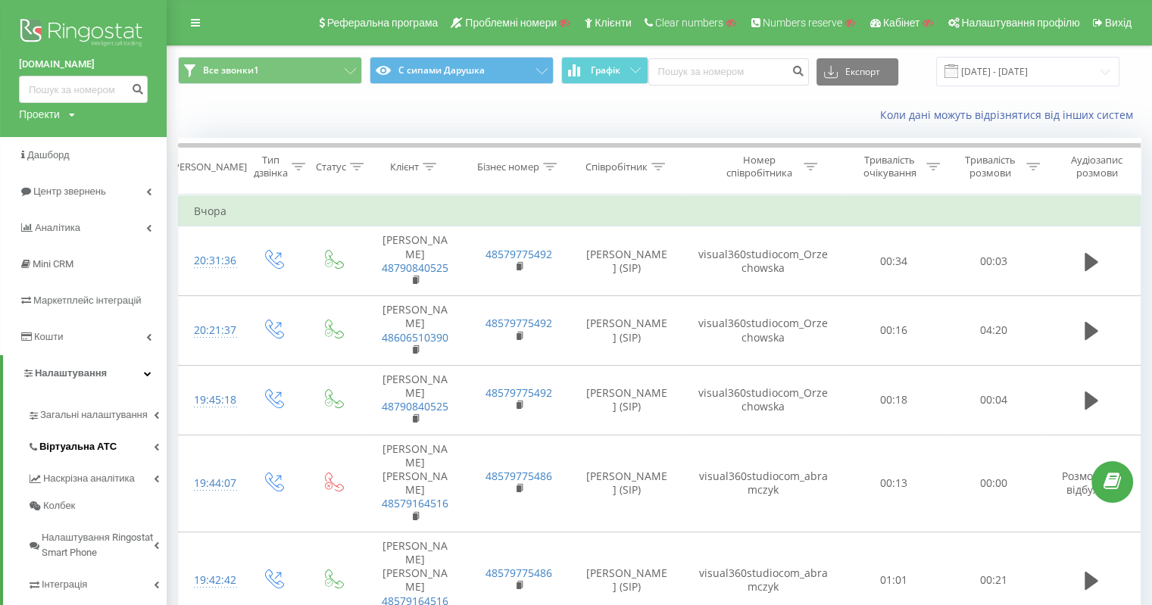
click at [79, 447] on span "Віртуальна АТС" at bounding box center [77, 446] width 77 height 15
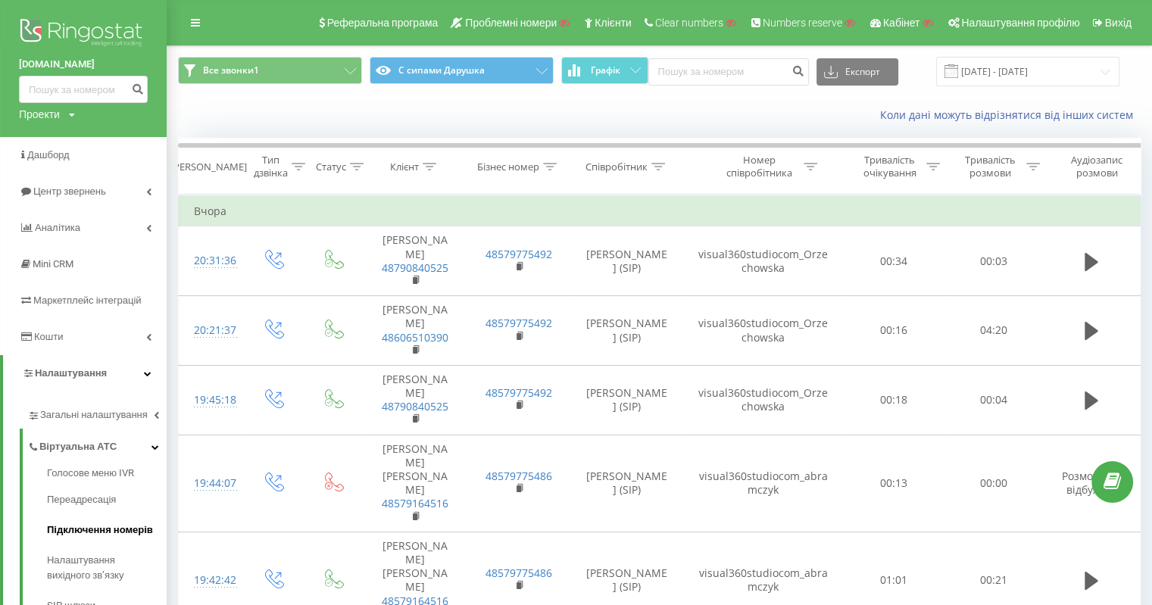
click at [117, 523] on span "Підключення номерів" at bounding box center [100, 529] width 106 height 15
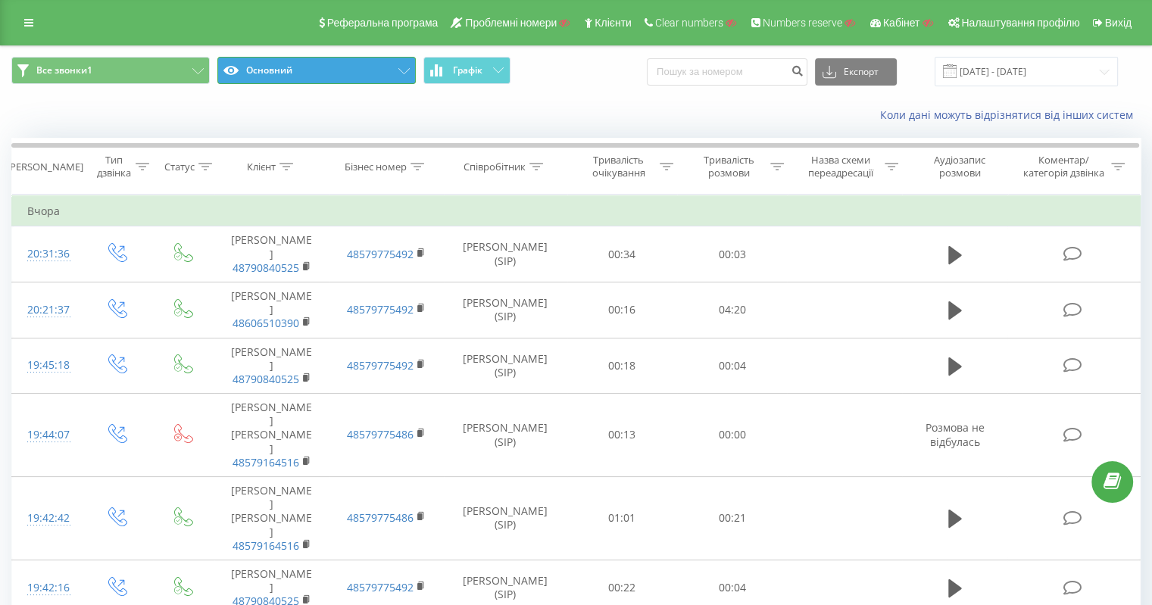
drag, startPoint x: 297, startPoint y: 64, endPoint x: 310, endPoint y: 70, distance: 14.6
click at [297, 66] on button "Основний" at bounding box center [316, 70] width 198 height 27
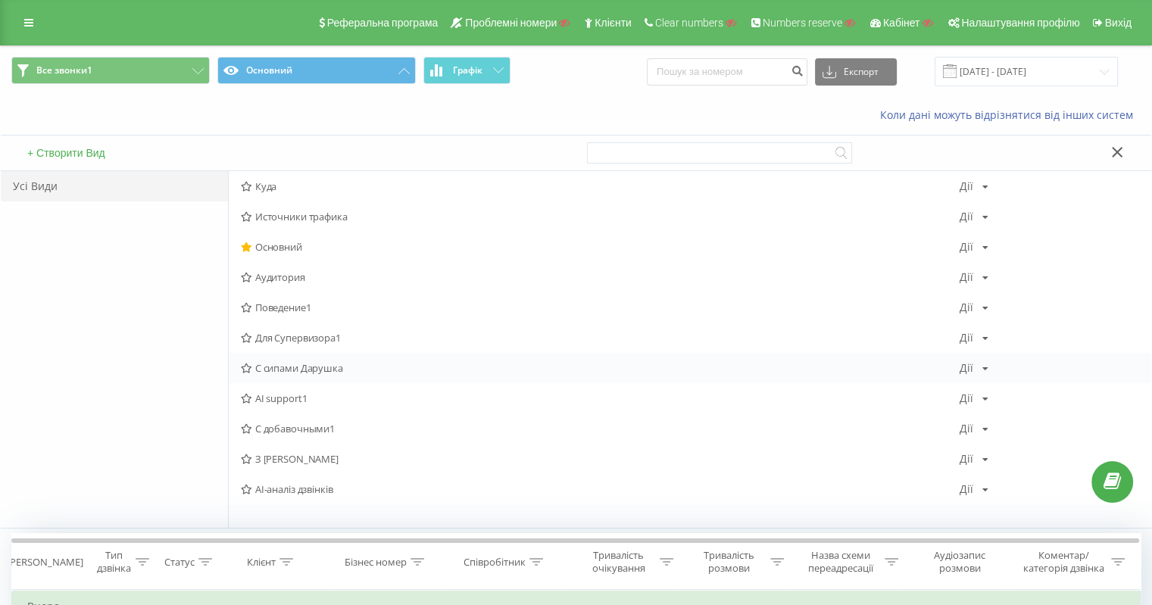
click at [318, 358] on div "С сипами Дарушка Дії Редагувати Копіювати Видалити За замовчуванням Поділитися" at bounding box center [690, 368] width 922 height 30
click at [301, 370] on span "С сипами Дарушка" at bounding box center [600, 368] width 719 height 11
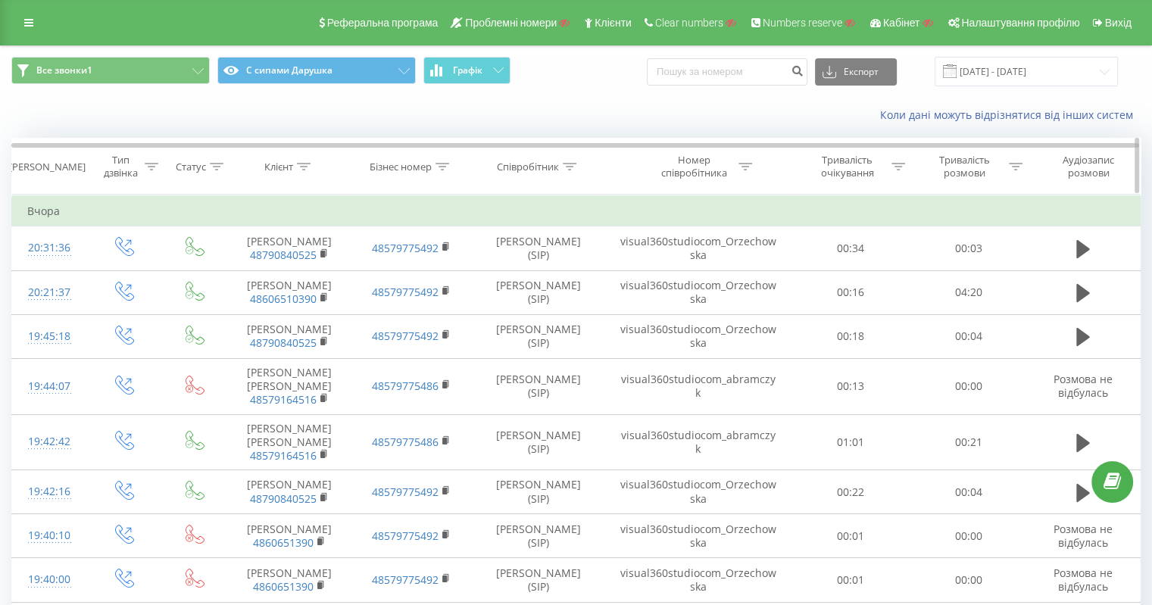
click at [748, 163] on icon at bounding box center [745, 167] width 14 height 8
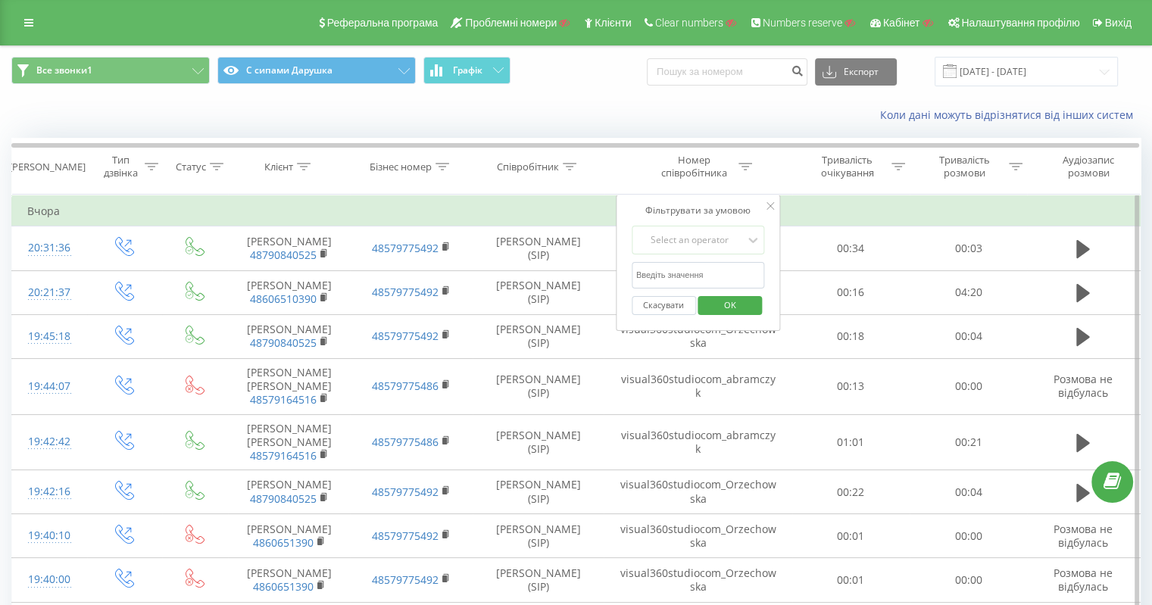
click at [717, 270] on input "text" at bounding box center [697, 275] width 133 height 26
paste input "visual360studiocom_babii"
type input "visual360studiocom_babii"
click at [689, 248] on div "Select an operator" at bounding box center [689, 240] width 111 height 23
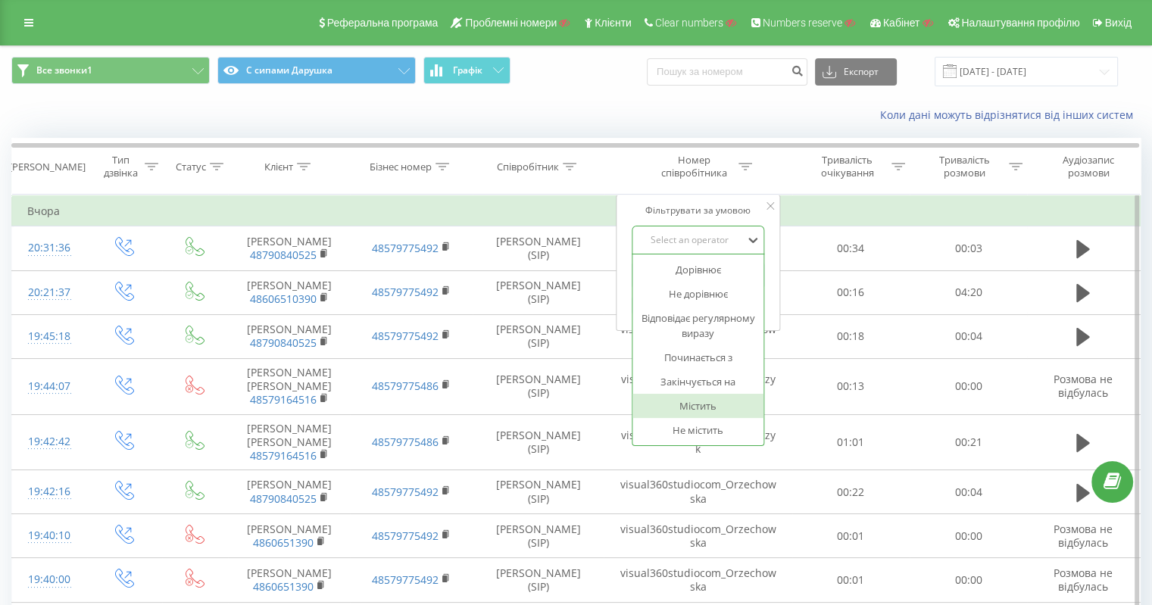
click at [706, 407] on div "Містить" at bounding box center [698, 406] width 132 height 24
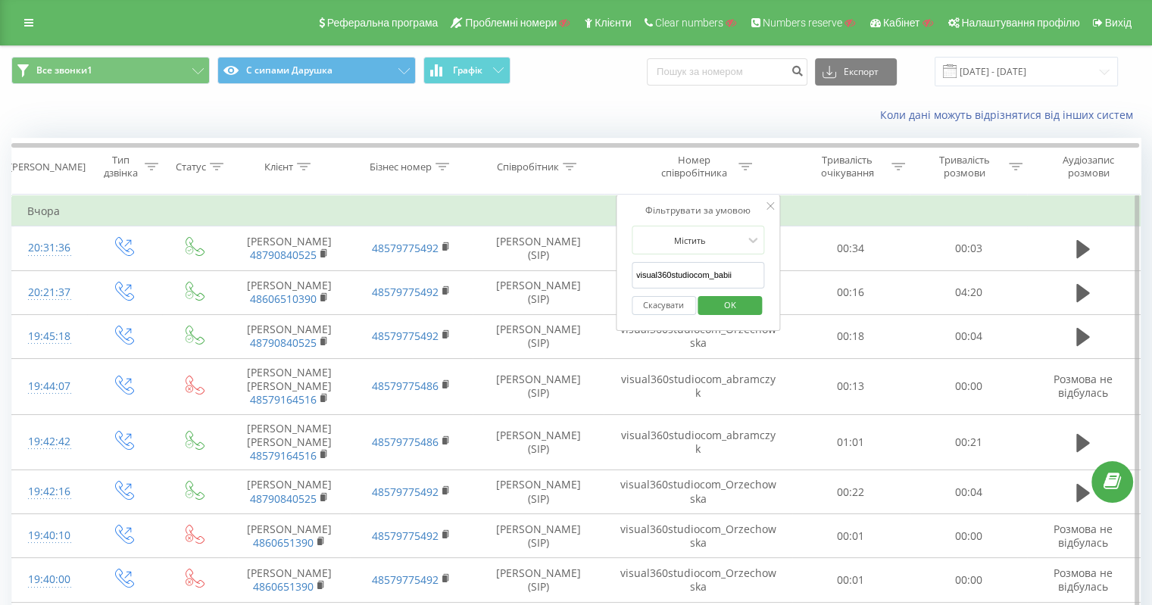
click at [717, 301] on span "OK" at bounding box center [730, 304] width 42 height 23
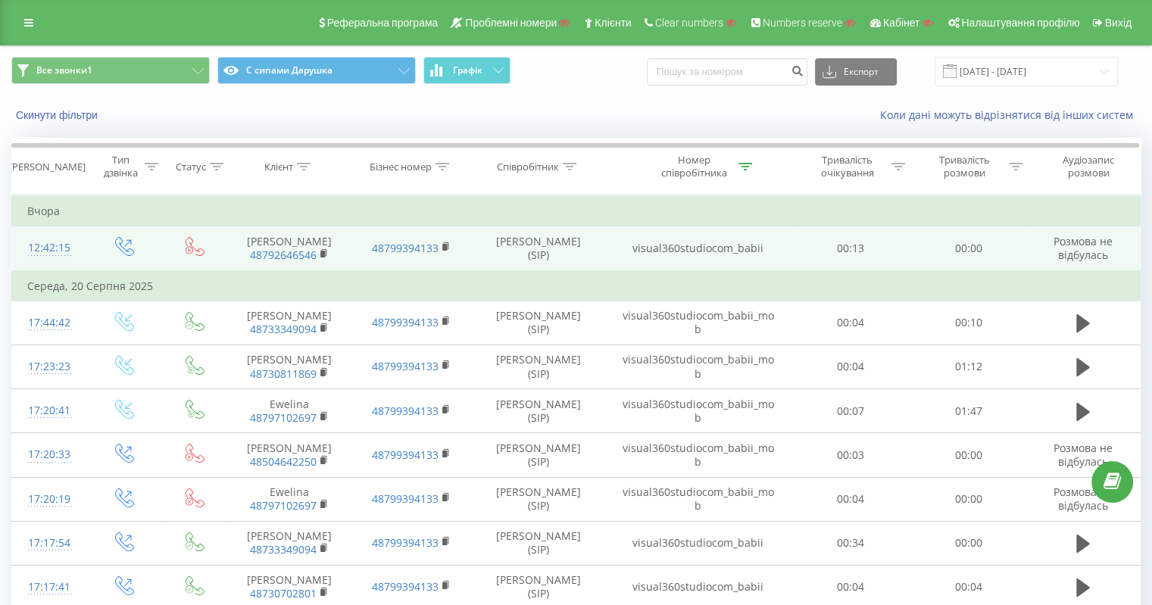
click at [681, 252] on td "visual360studiocom_babii" at bounding box center [697, 248] width 188 height 45
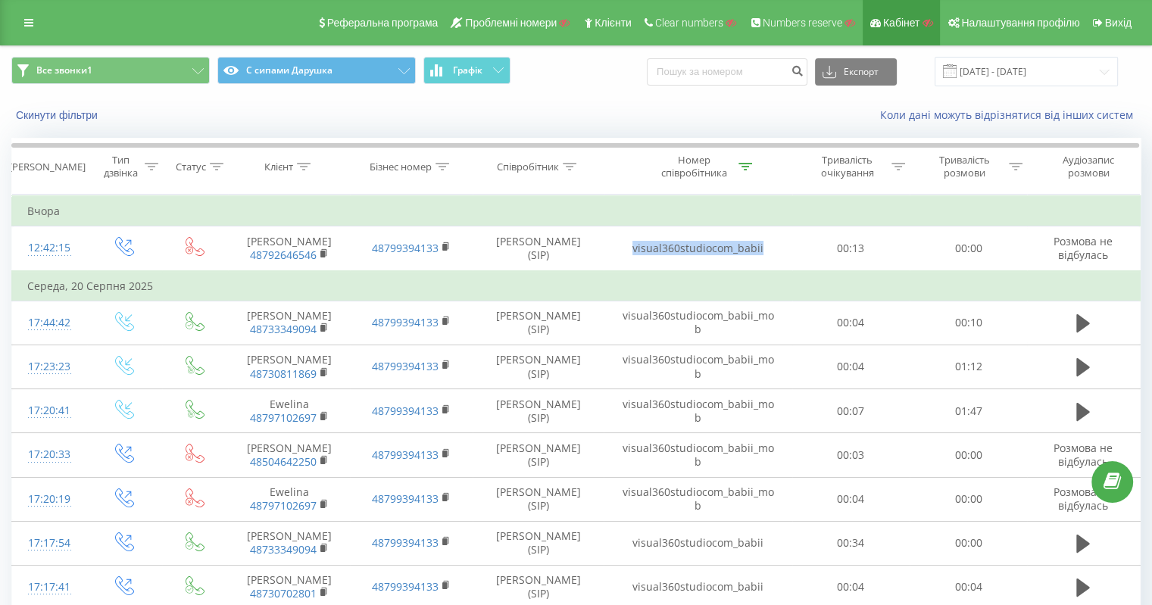
copy td "visual360studiocom_babii"
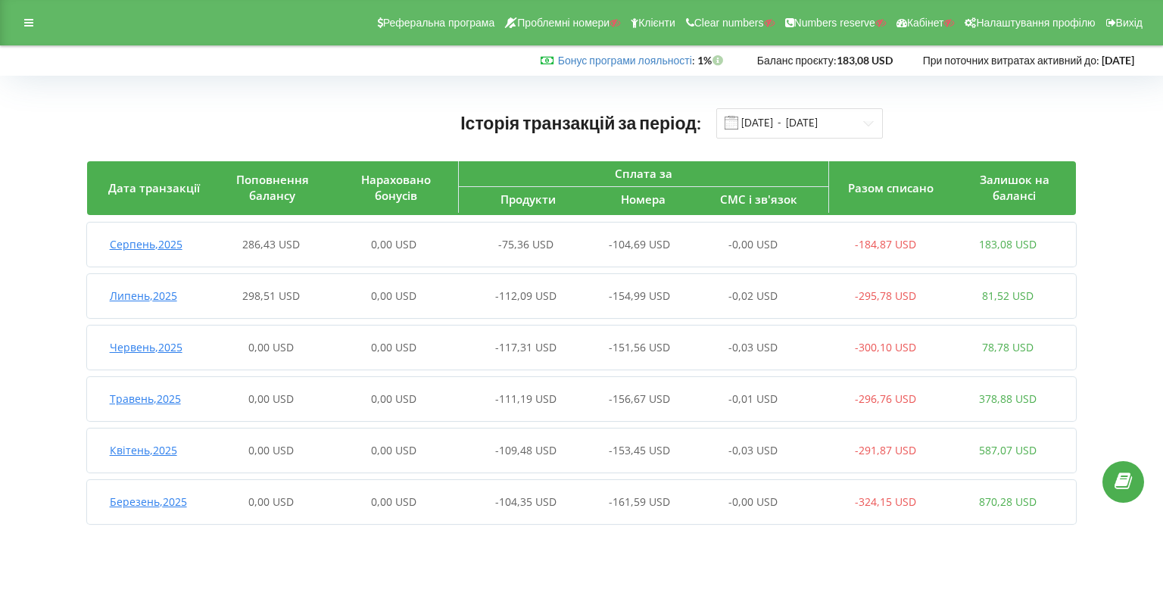
click at [128, 248] on span "Серпень , 2025" at bounding box center [146, 244] width 73 height 14
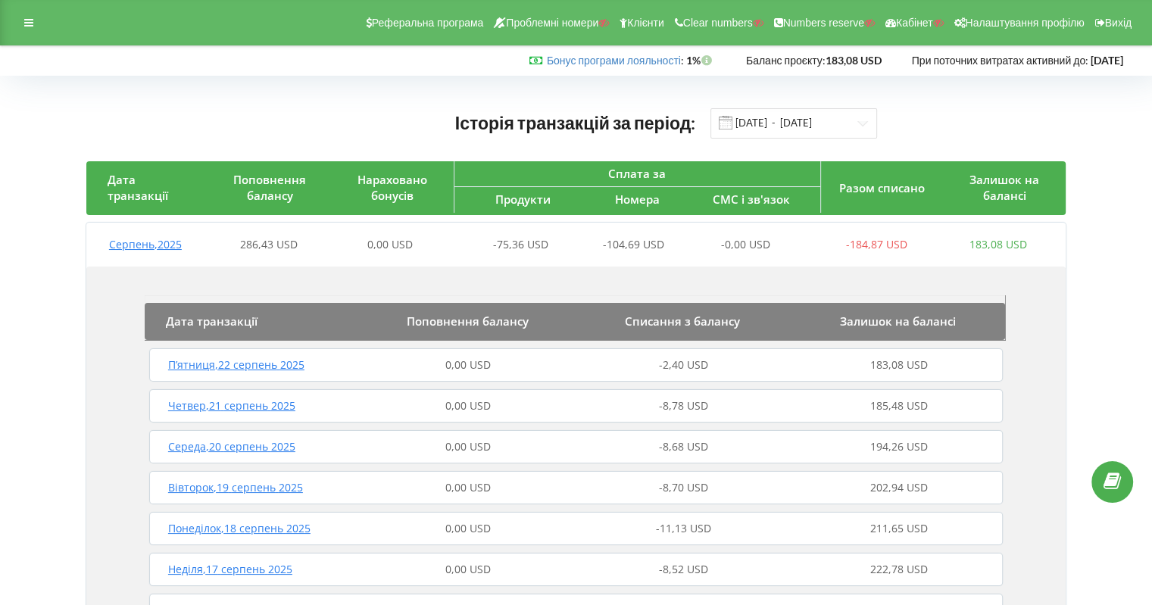
click at [232, 366] on span "П’ятниця , 22 серпень 2025" at bounding box center [236, 364] width 136 height 14
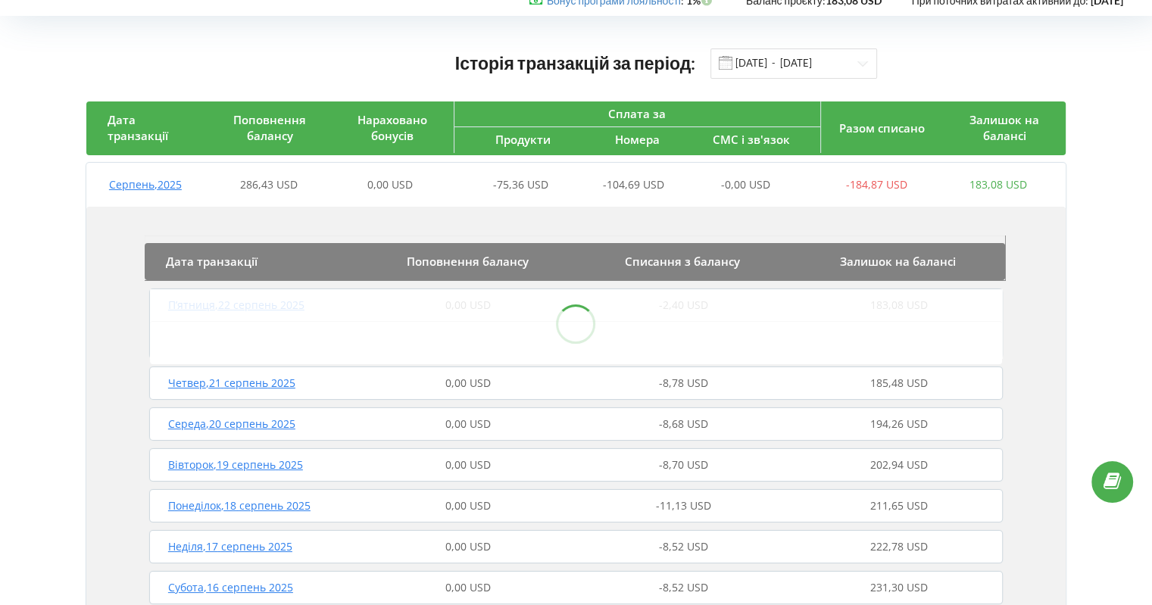
scroll to position [151, 0]
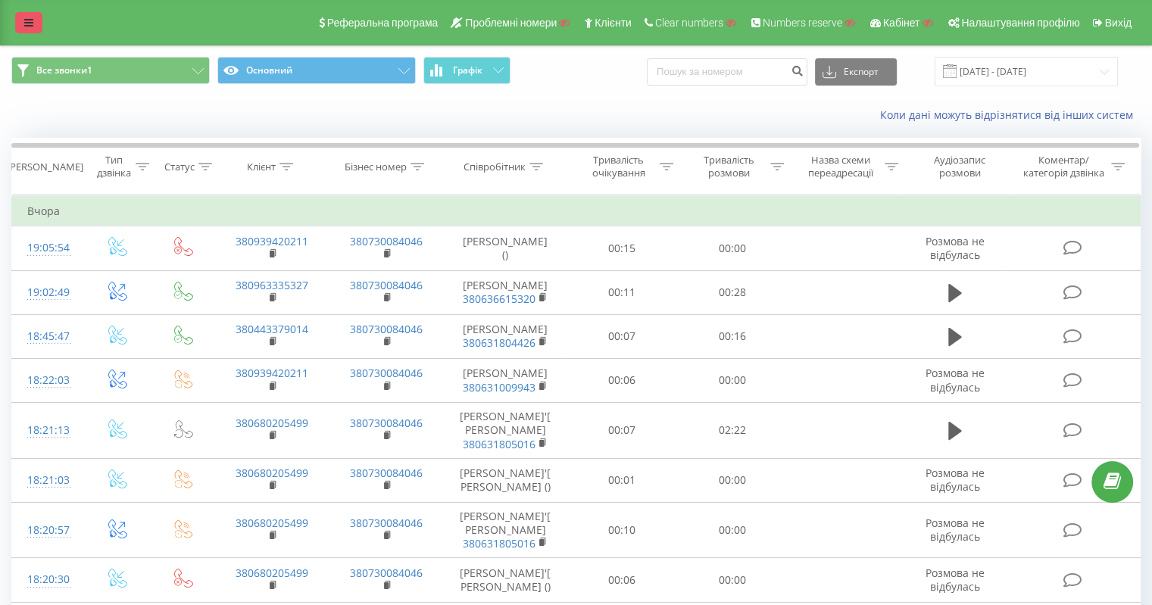
click at [32, 23] on icon at bounding box center [28, 22] width 9 height 11
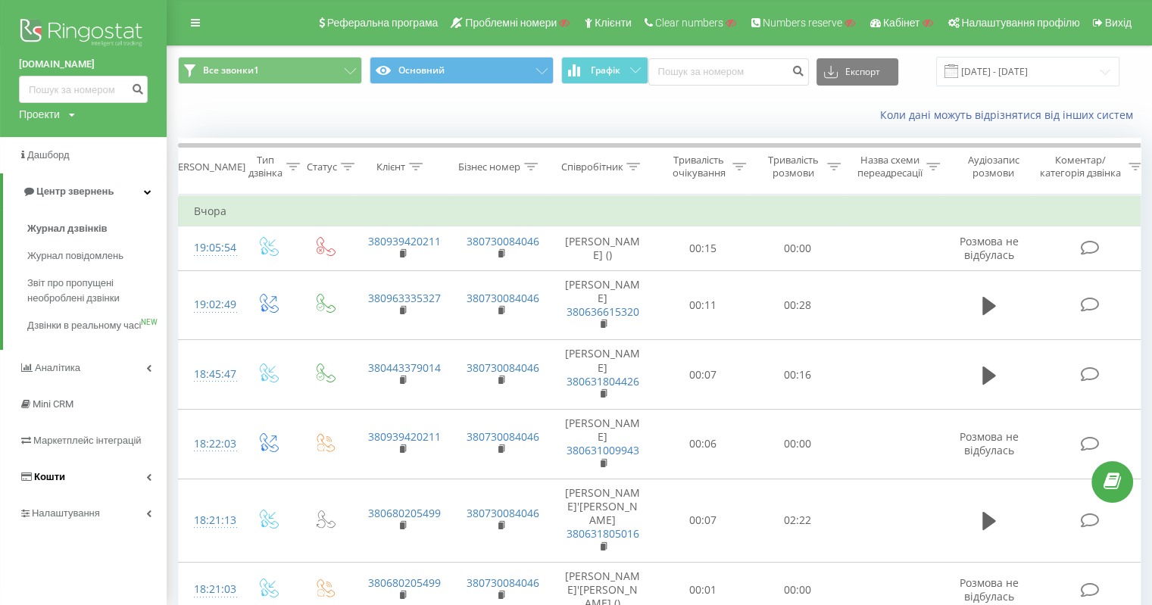
click at [61, 482] on span "Кошти" at bounding box center [49, 476] width 31 height 11
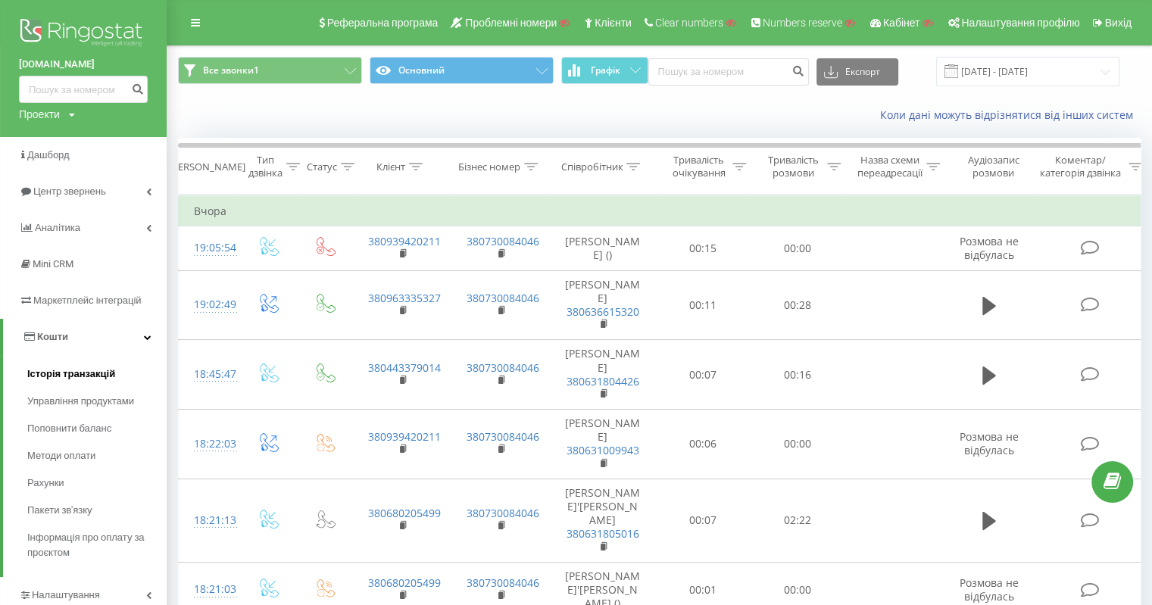
click at [65, 373] on span "Історія транзакцій" at bounding box center [71, 373] width 88 height 15
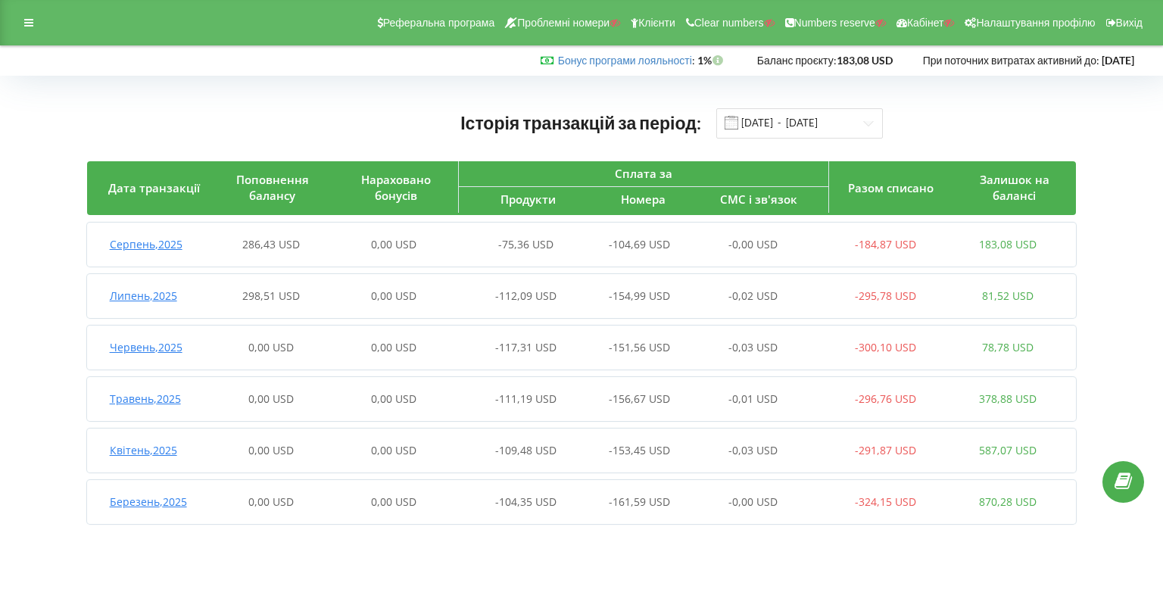
click at [145, 257] on div "Серпень , 2025 286,43 USD 0,00 USD -75,36 USD -104,69 USD -0,00 USD -184,87 USD…" at bounding box center [578, 244] width 983 height 36
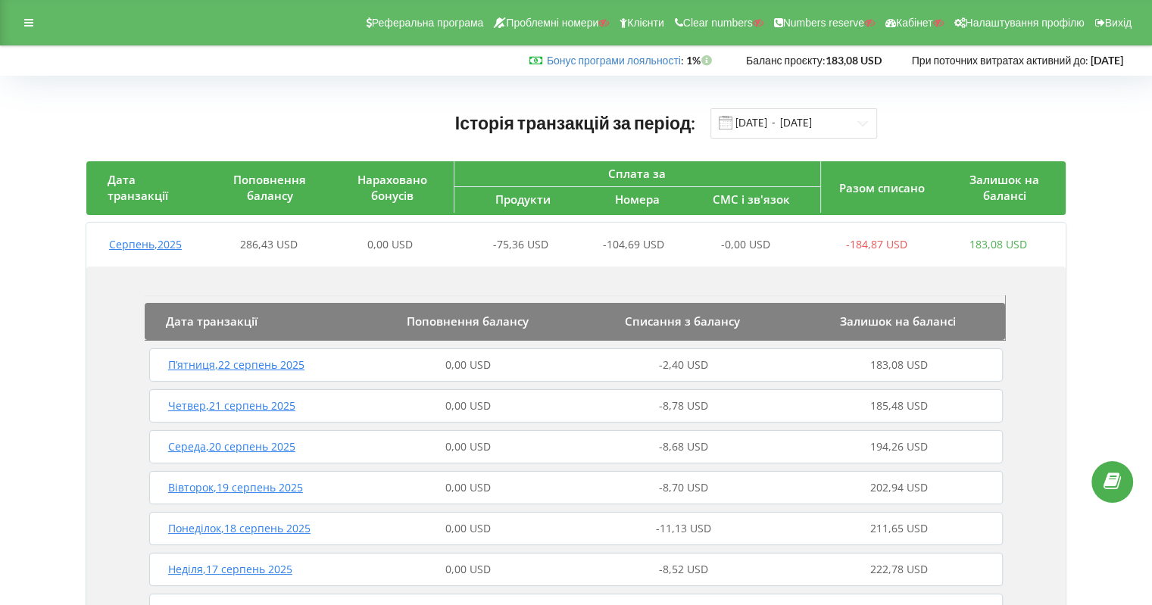
click at [257, 366] on span "П’ятниця , 22 серпень 2025" at bounding box center [236, 364] width 136 height 14
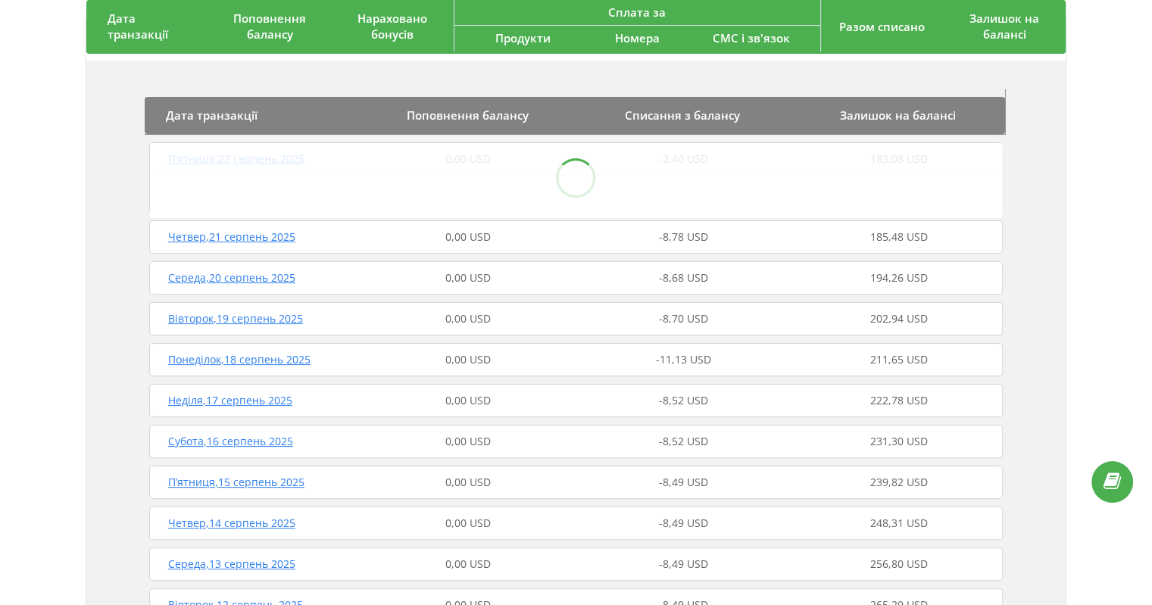
scroll to position [151, 0]
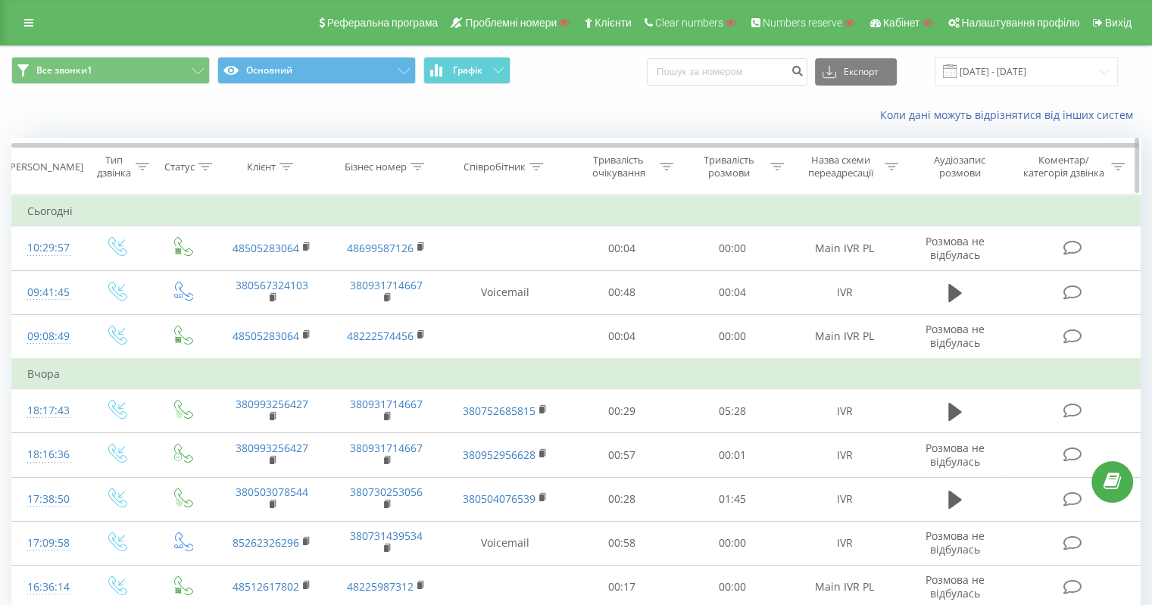
click at [415, 164] on icon at bounding box center [417, 167] width 14 height 8
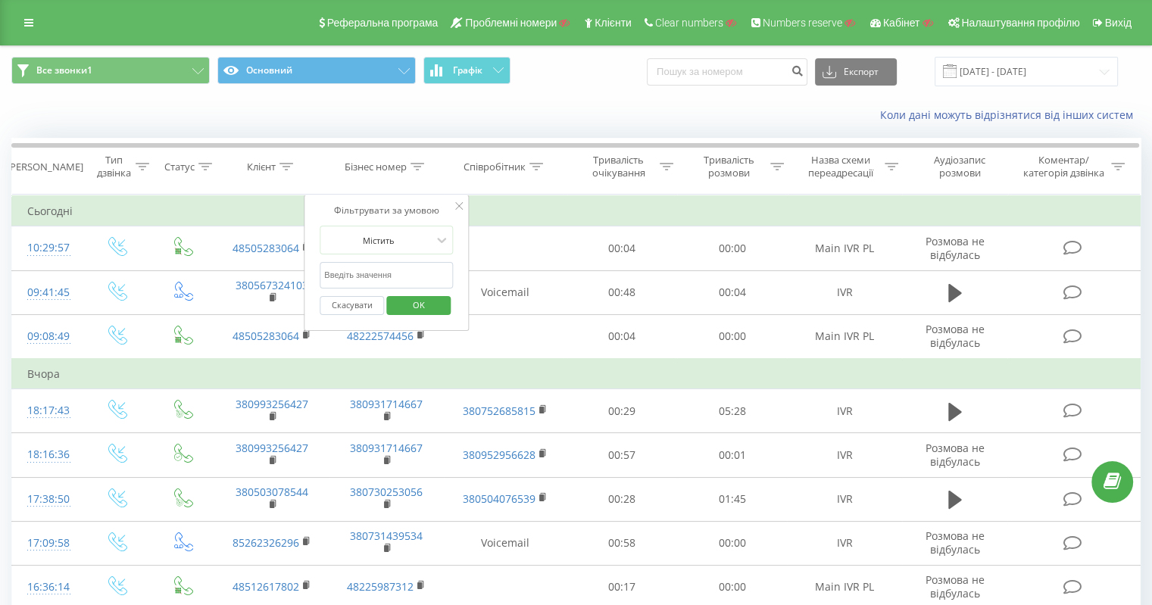
click at [376, 276] on input "text" at bounding box center [386, 275] width 133 height 26
paste input "48799355993"
type input "48799355993"
click at [412, 308] on span "OK" at bounding box center [418, 304] width 42 height 23
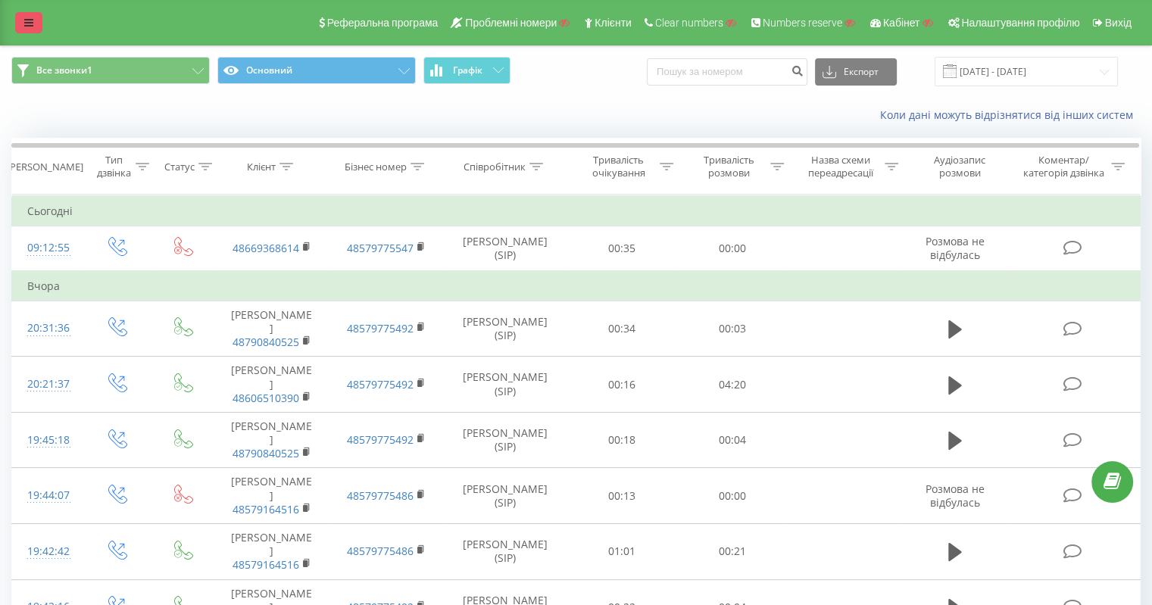
click at [41, 23] on link at bounding box center [28, 22] width 27 height 21
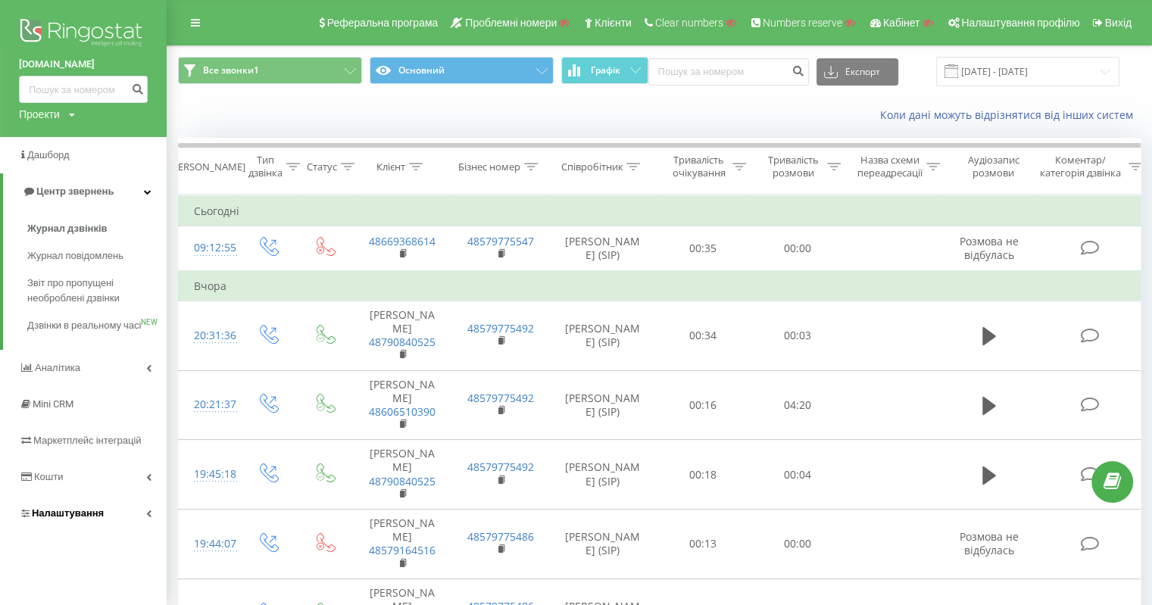
click at [76, 519] on span "Налаштування" at bounding box center [68, 512] width 72 height 11
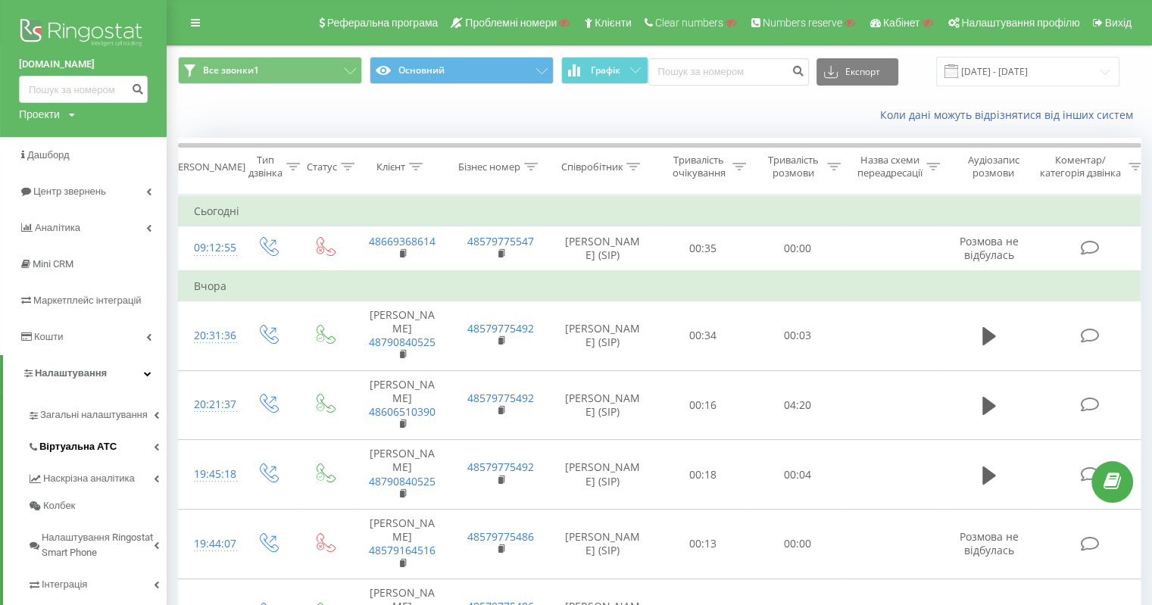
click at [93, 449] on span "Віртуальна АТС" at bounding box center [77, 446] width 77 height 15
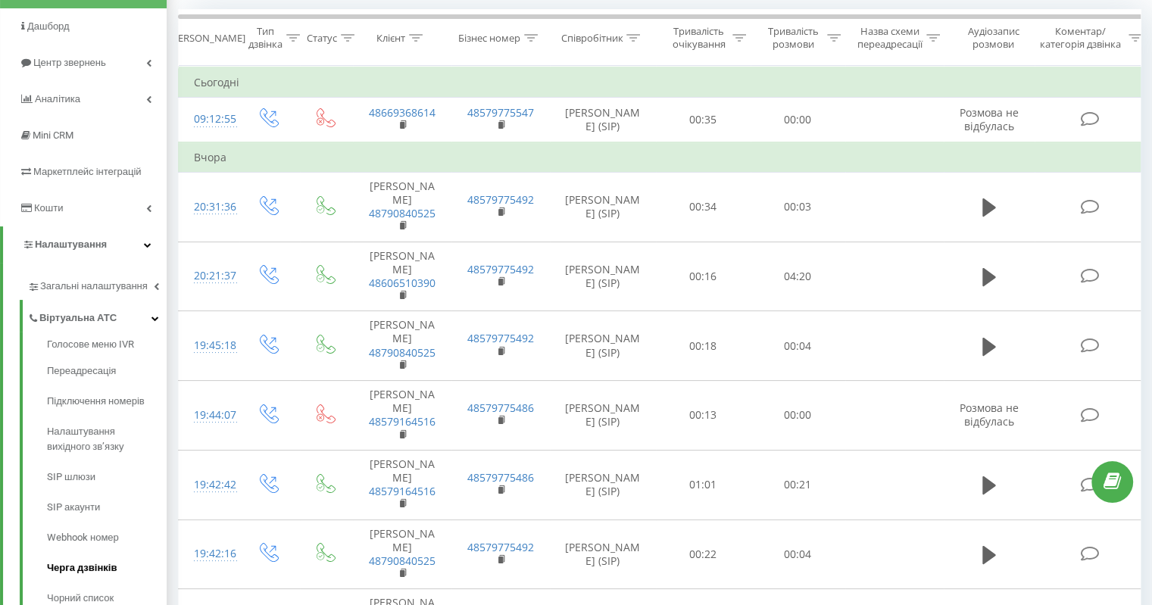
scroll to position [227, 0]
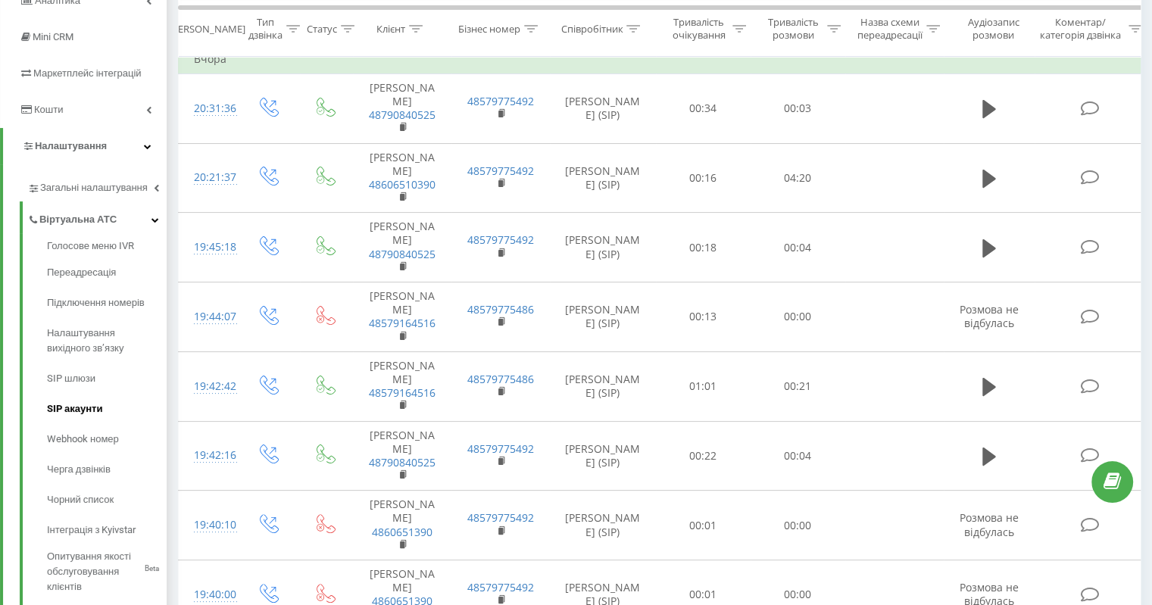
click at [87, 416] on span "SIP акаунти" at bounding box center [74, 408] width 55 height 15
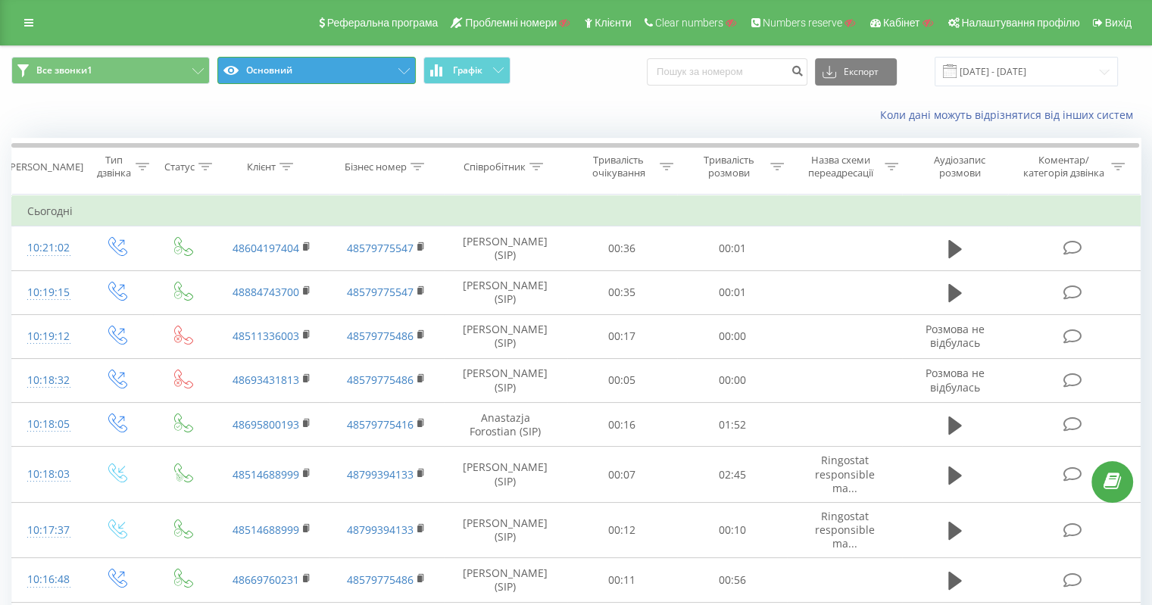
click at [403, 71] on icon at bounding box center [403, 71] width 11 height 6
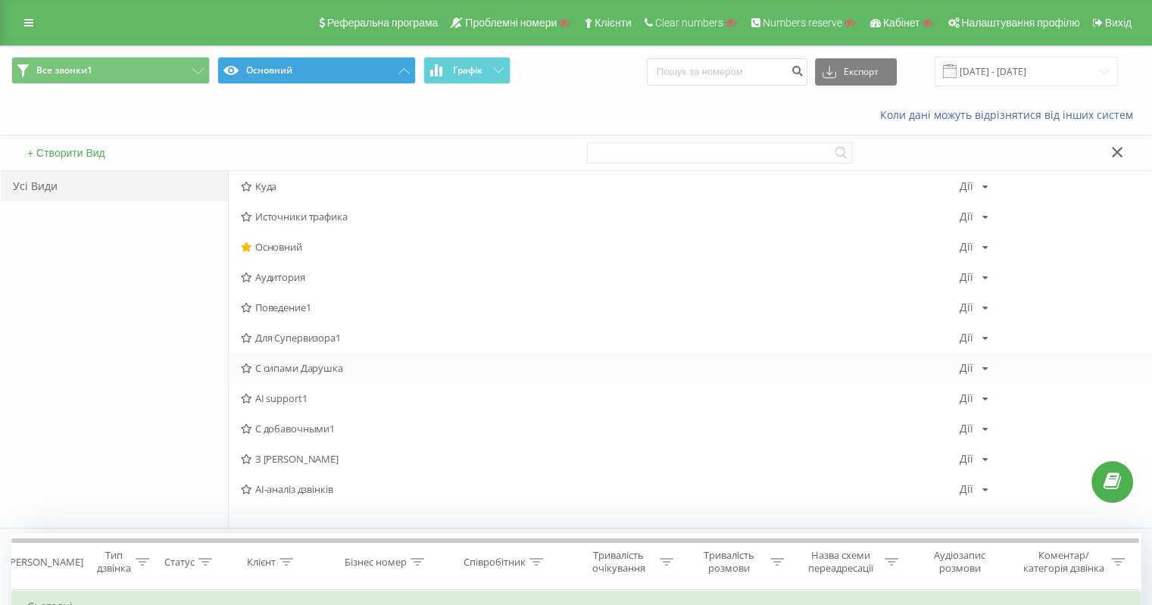
click at [311, 365] on span "С сипами Дарушка" at bounding box center [600, 368] width 719 height 11
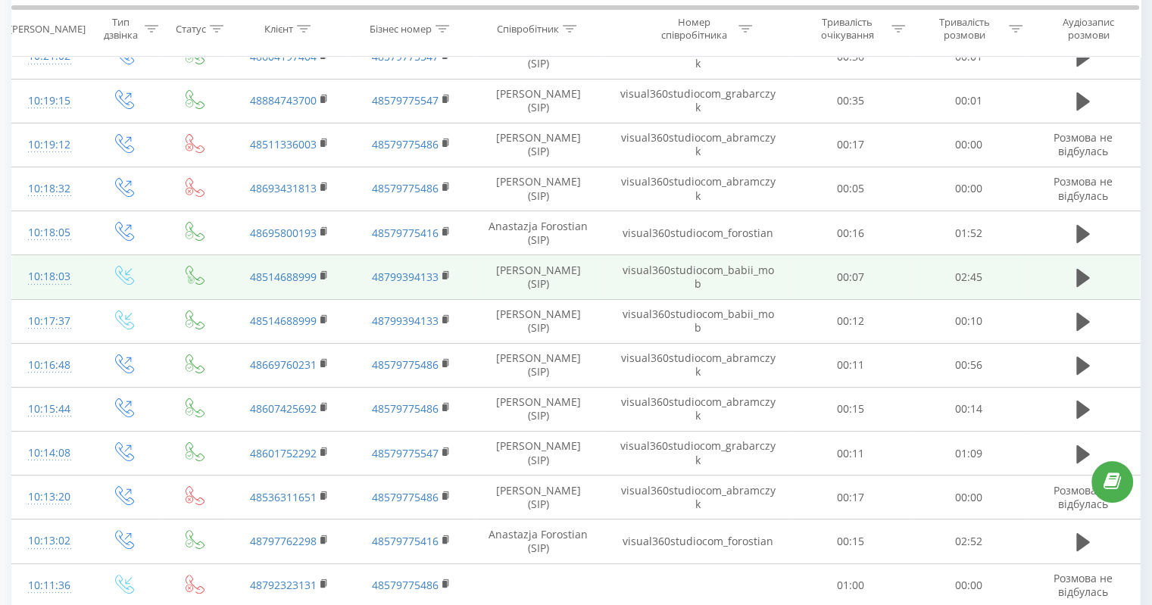
scroll to position [227, 0]
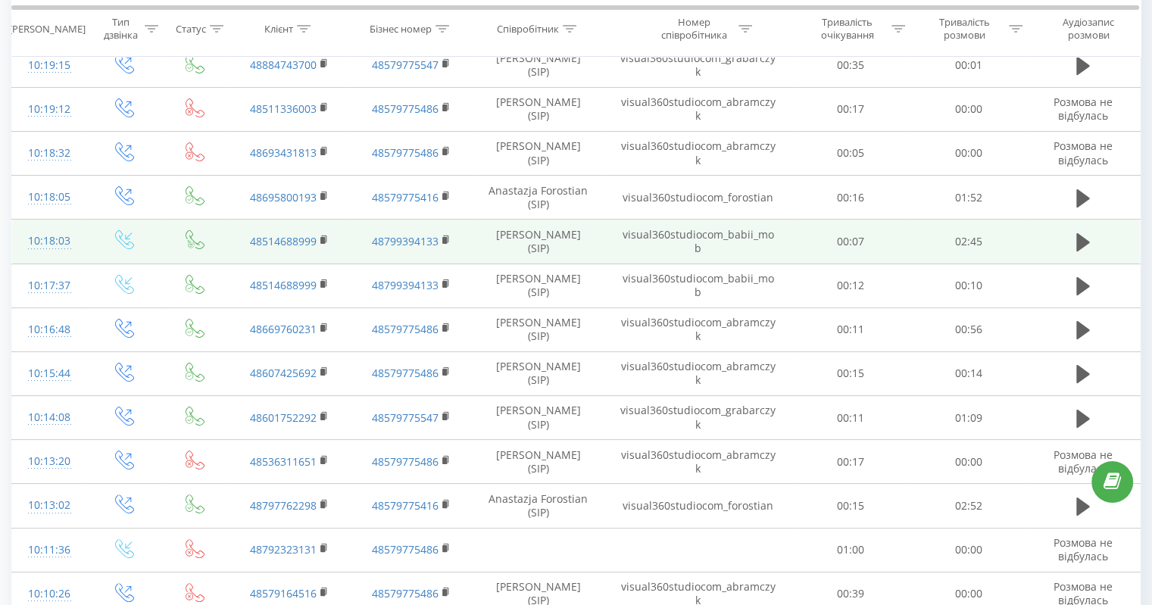
click at [656, 235] on td "visual360studiocom_babii_mob" at bounding box center [697, 242] width 188 height 44
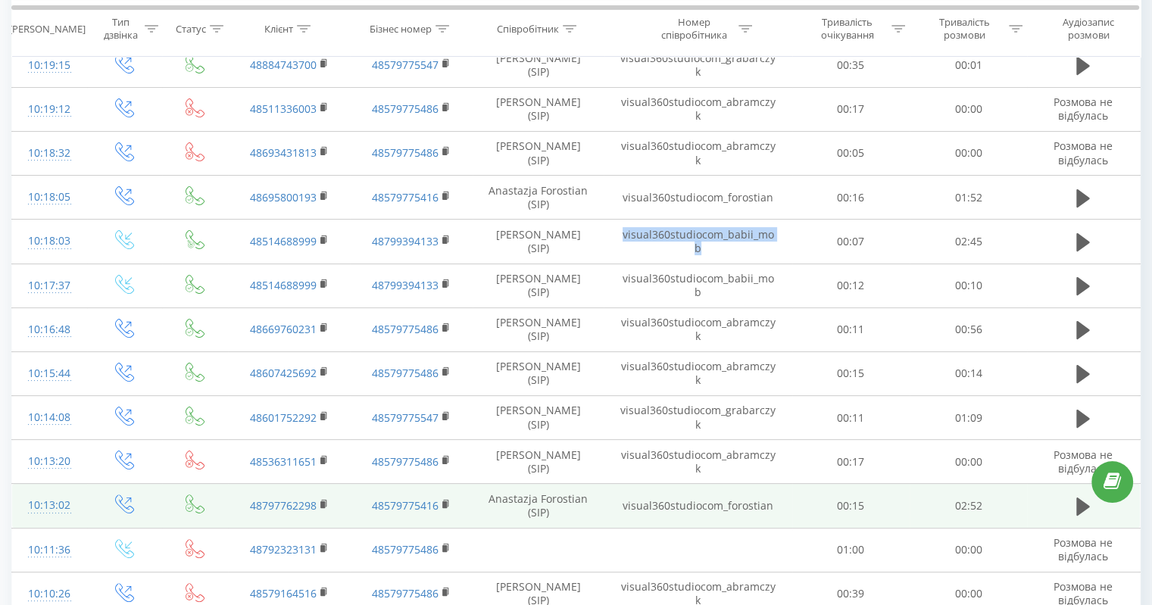
copy td "visual360studiocom_babii_mob"
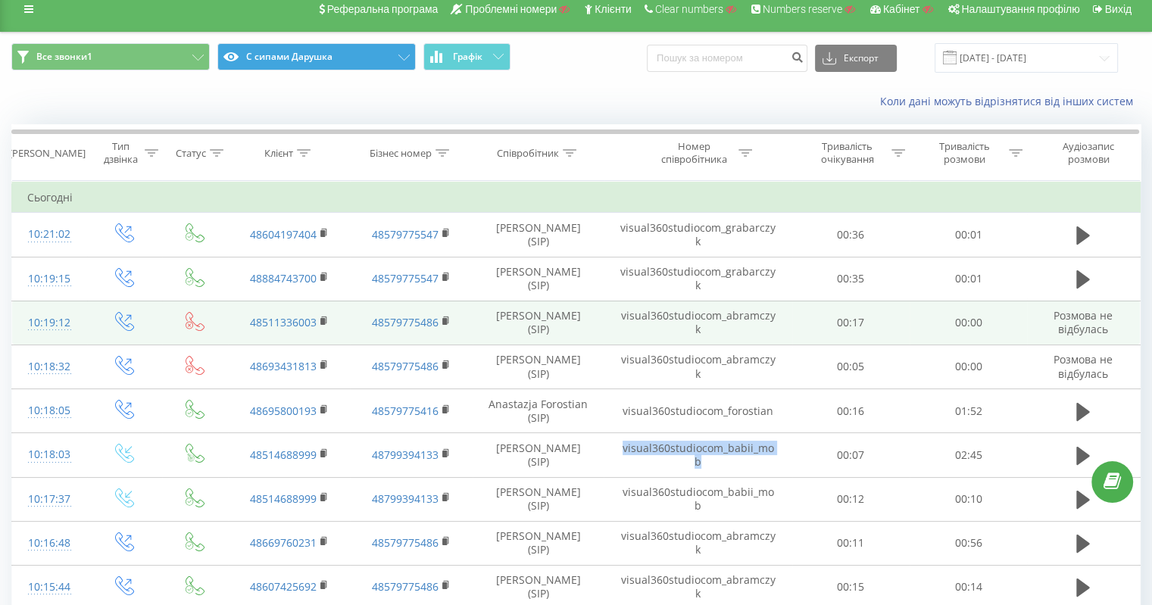
scroll to position [0, 0]
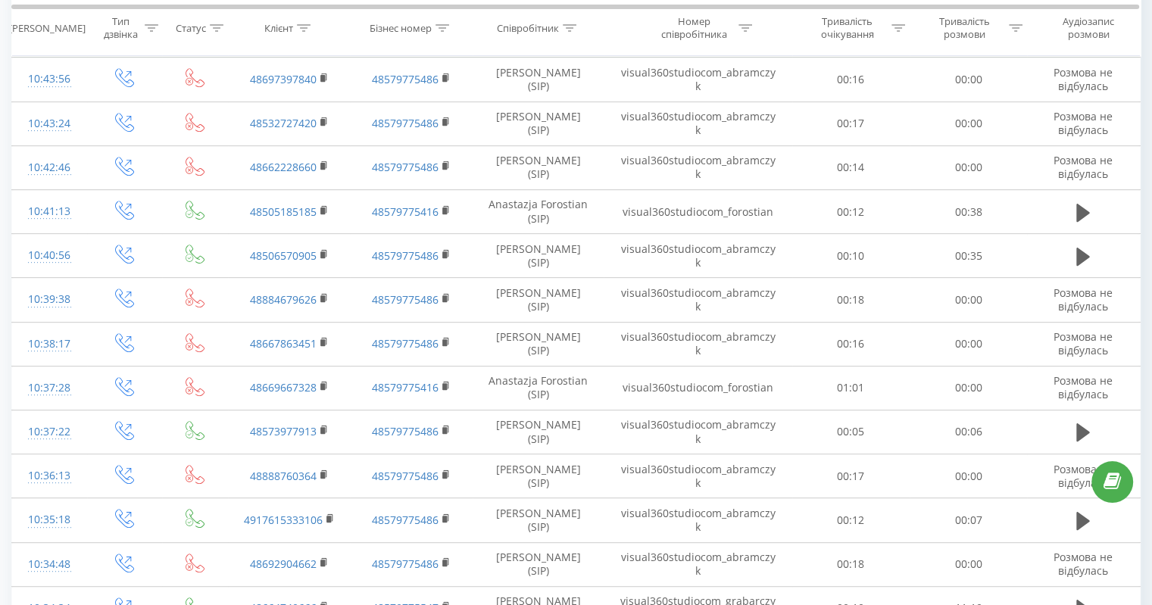
scroll to position [775, 0]
